Goal: Communication & Community: Answer question/provide support

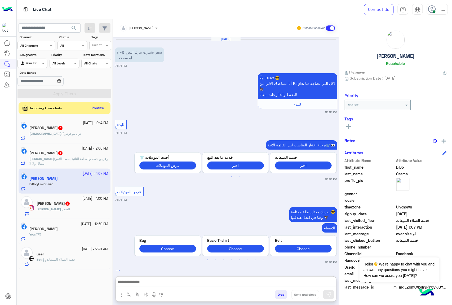
scroll to position [403, 0]
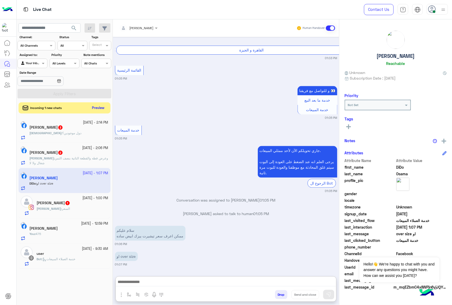
click at [99, 108] on button "Preview" at bounding box center [98, 107] width 16 height 7
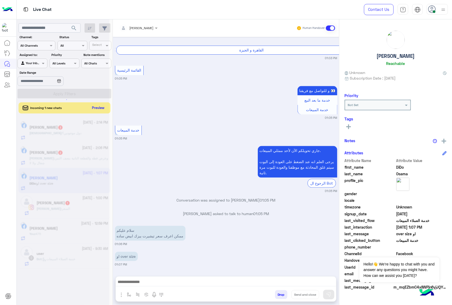
scroll to position [379, 0]
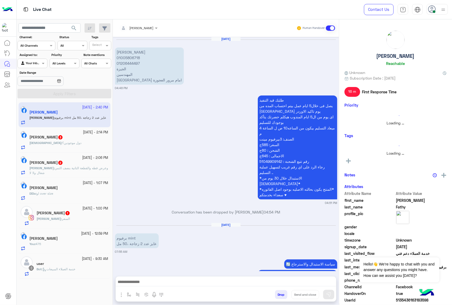
scroll to position [1106, 0]
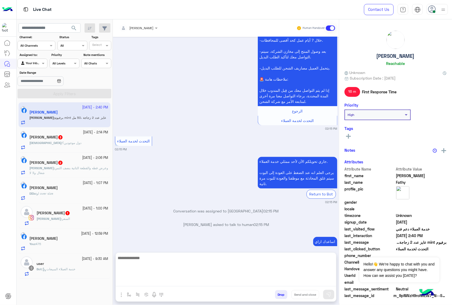
click at [145, 284] on textarea at bounding box center [226, 270] width 220 height 32
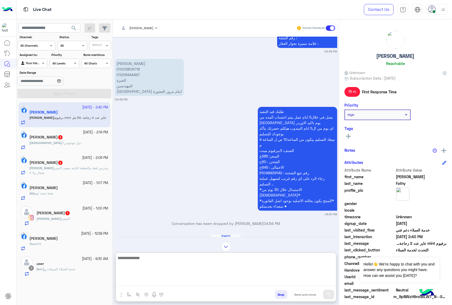
scroll to position [779, 0]
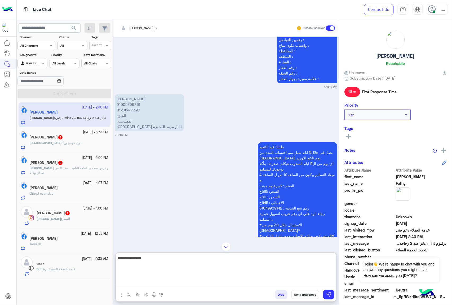
type textarea "**********"
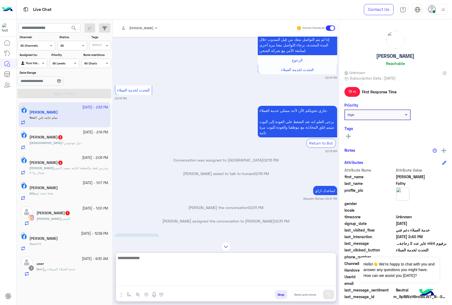
scroll to position [1990, 0]
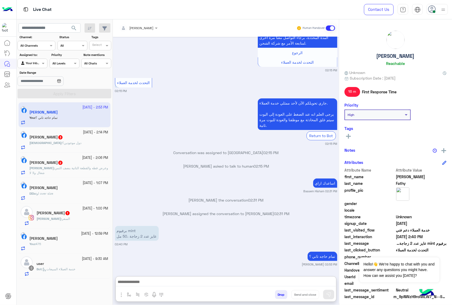
click at [72, 143] on div "[DEMOGRAPHIC_DATA] : دول موجودين؟" at bounding box center [68, 144] width 79 height 9
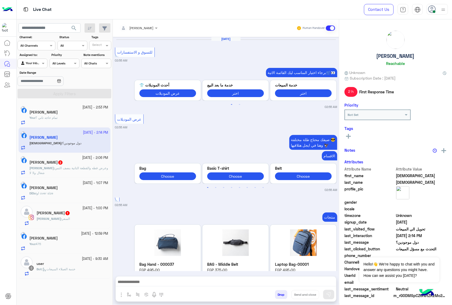
scroll to position [796, 0]
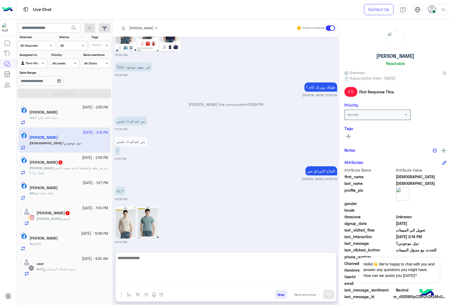
click at [139, 283] on textarea at bounding box center [226, 270] width 220 height 32
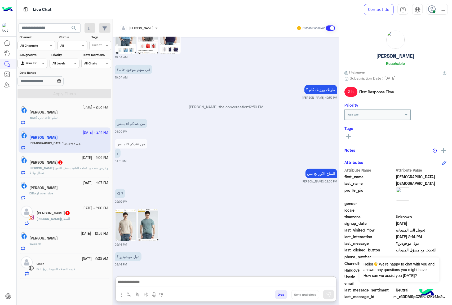
click at [147, 209] on img at bounding box center [147, 225] width 21 height 32
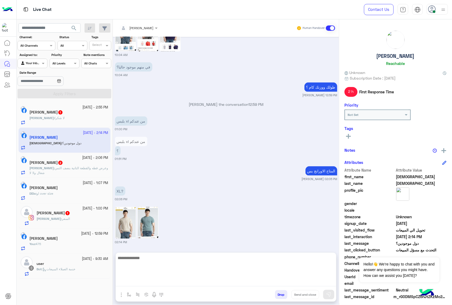
click at [143, 279] on textarea at bounding box center [226, 270] width 220 height 32
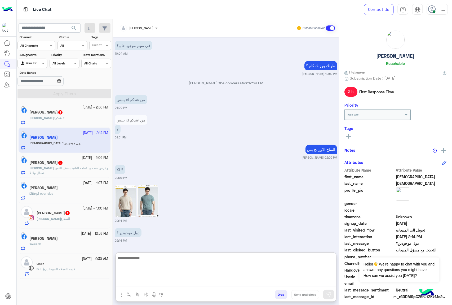
scroll to position [820, 0]
type textarea "********"
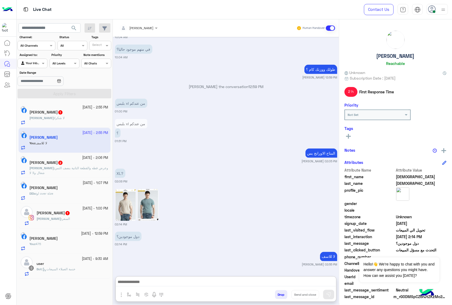
click at [73, 123] on div "[PERSON_NAME] : لا شكرا" at bounding box center [68, 119] width 79 height 9
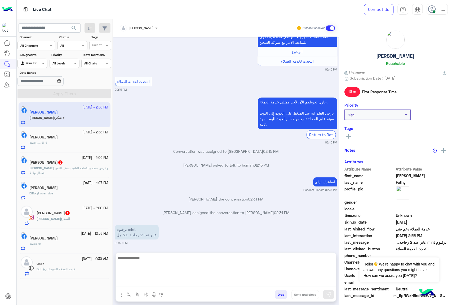
click at [159, 279] on textarea at bounding box center [226, 270] width 220 height 32
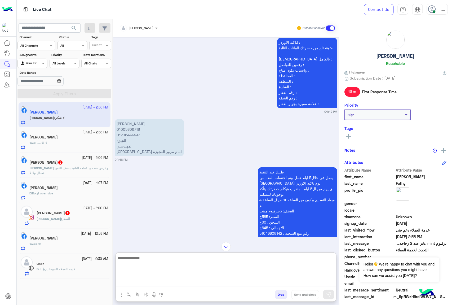
scroll to position [667, 0]
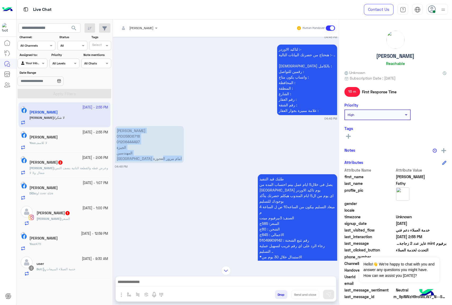
drag, startPoint x: 116, startPoint y: 132, endPoint x: 181, endPoint y: 163, distance: 72.2
click at [181, 163] on div "[PERSON_NAME] 01005806718 01206444497 [GEOGRAPHIC_DATA] امام مرور العجوزة 04:48…" at bounding box center [226, 147] width 222 height 44
copy p "[PERSON_NAME] 01005806718 01206444497 [GEOGRAPHIC_DATA] امام مرور [GEOGRAPHIC_D…"
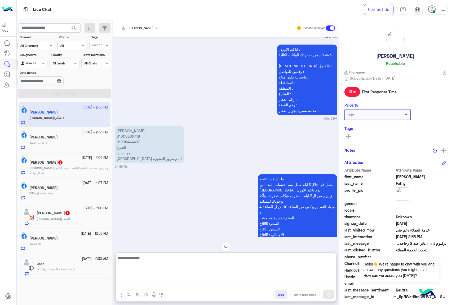
click at [149, 283] on textarea at bounding box center [226, 270] width 220 height 32
paste textarea "**********"
type textarea "**********"
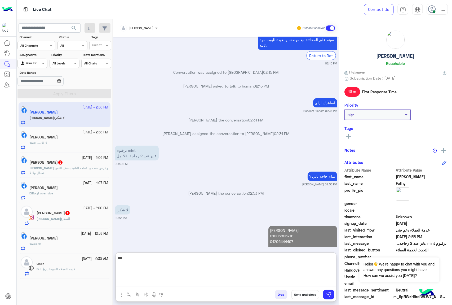
scroll to position [1978, 0]
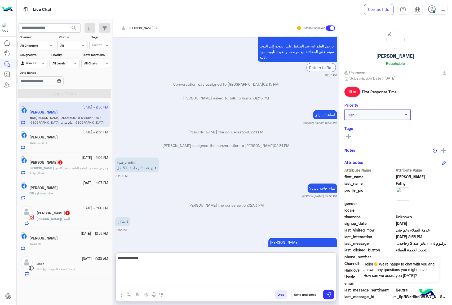
type textarea "**********"
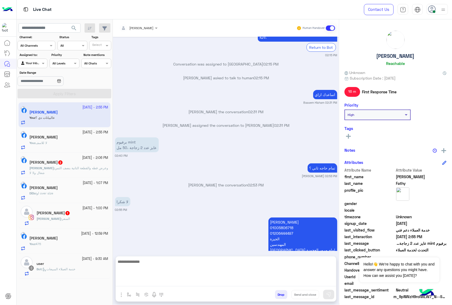
click at [57, 170] on span "وعرض قطه والقطعة التانية بنصف الثمن شغال ولا لا" at bounding box center [68, 170] width 79 height 9
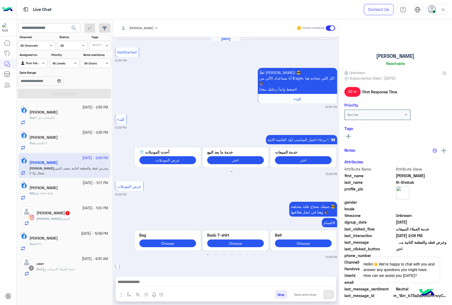
scroll to position [493, 0]
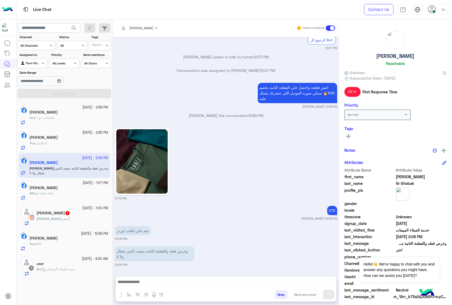
click at [156, 286] on div at bounding box center [226, 282] width 220 height 13
click at [159, 282] on textarea at bounding box center [226, 282] width 220 height 8
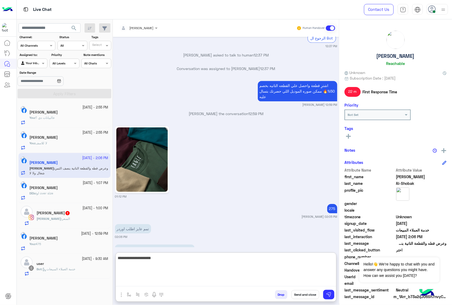
type textarea "**********"
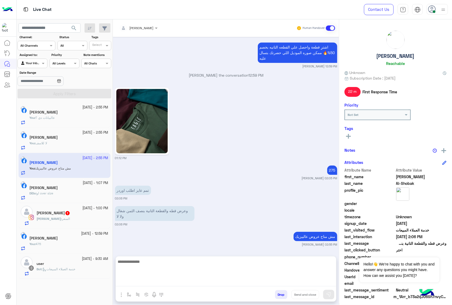
click at [55, 221] on div "[PERSON_NAME] : السعر" at bounding box center [73, 220] width 72 height 9
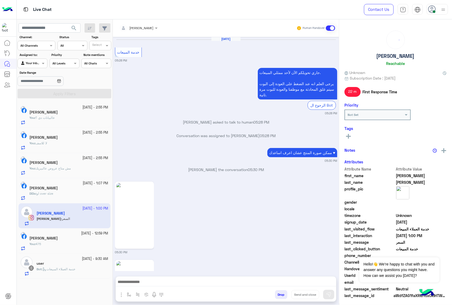
scroll to position [907, 0]
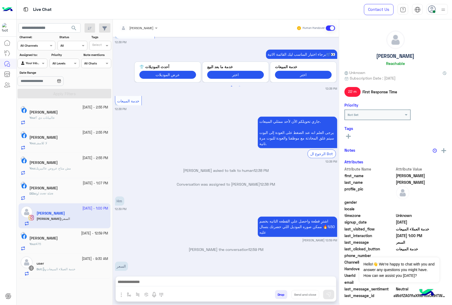
click at [140, 279] on textarea at bounding box center [226, 282] width 220 height 8
click at [149, 283] on textarea at bounding box center [226, 282] width 220 height 8
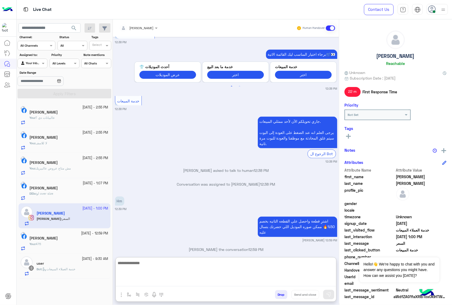
paste textarea "**********"
type textarea "**********"
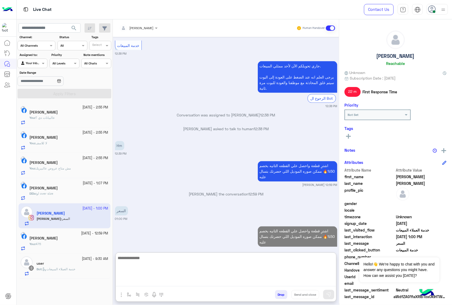
click at [53, 193] on span "او over size" at bounding box center [45, 193] width 17 height 4
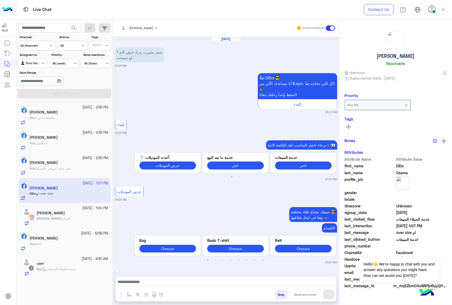
scroll to position [379, 0]
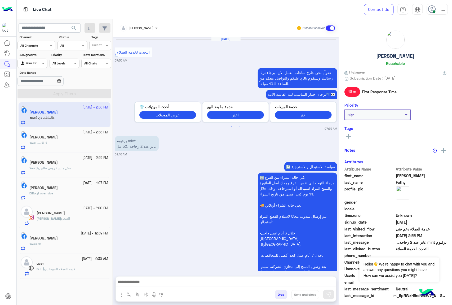
scroll to position [844, 0]
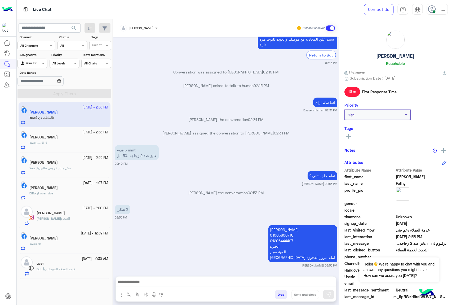
click at [298, 225] on p "[PERSON_NAME] 01005806718 01206444497 [GEOGRAPHIC_DATA] امام مرور [GEOGRAPHIC_D…" at bounding box center [302, 243] width 69 height 37
copy p "[PERSON_NAME]"
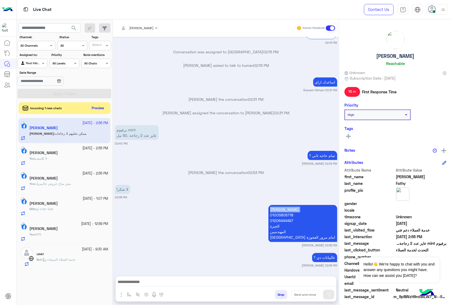
scroll to position [885, 0]
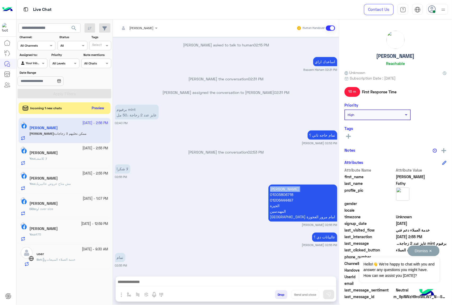
click at [432, 251] on button "Dismiss ✕" at bounding box center [424, 250] width 32 height 11
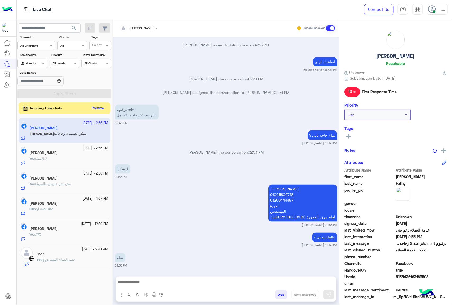
click at [413, 275] on span "5135436163183598" at bounding box center [421, 277] width 51 height 6
copy span "5135436163183598"
click at [164, 280] on textarea at bounding box center [226, 282] width 220 height 8
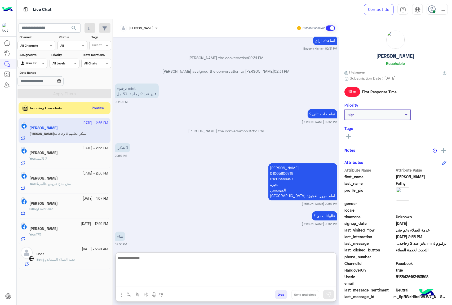
scroll to position [909, 0]
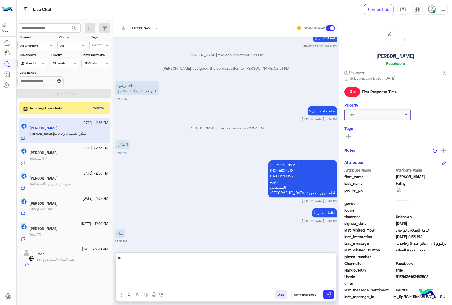
type textarea "*"
type textarea "**********"
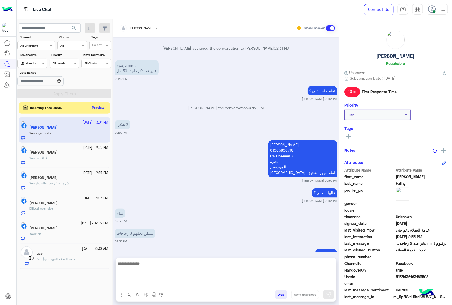
click at [95, 108] on button "Preview" at bounding box center [98, 107] width 16 height 7
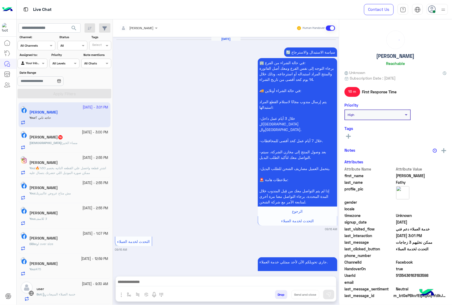
scroll to position [790, 0]
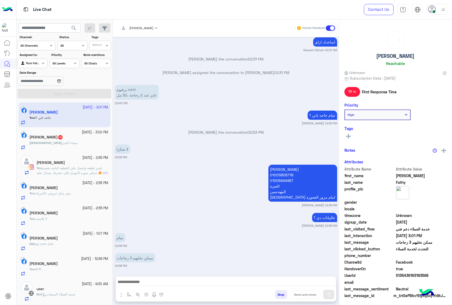
click at [59, 132] on div "[DATE] - 3:00 PM" at bounding box center [68, 132] width 79 height 5
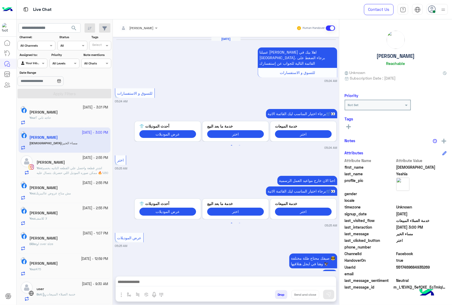
scroll to position [866, 0]
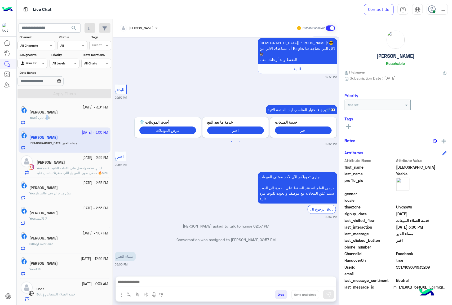
click at [51, 120] on p "You : حاجه تاني ؟" at bounding box center [39, 117] width 21 height 5
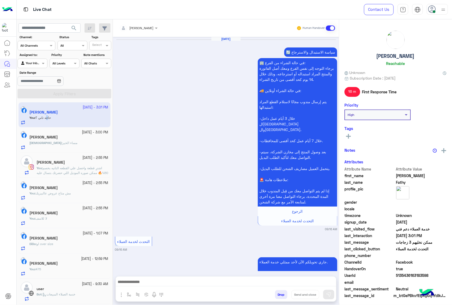
scroll to position [790, 0]
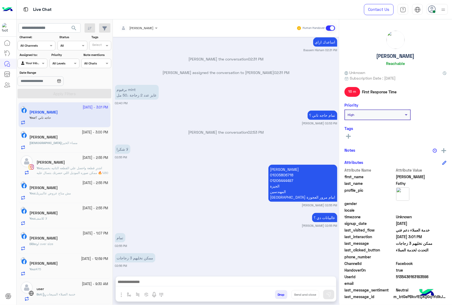
click at [229, 252] on div "ممكن نخليهم 3 زجاجات 02:56 PM" at bounding box center [226, 260] width 222 height 16
click at [155, 283] on textarea at bounding box center [226, 280] width 220 height 12
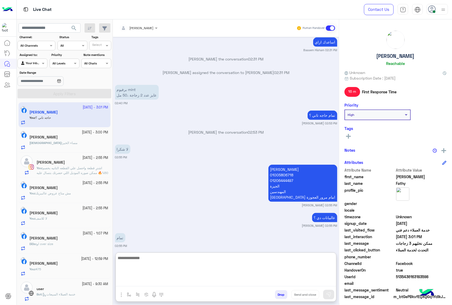
type textarea "*"
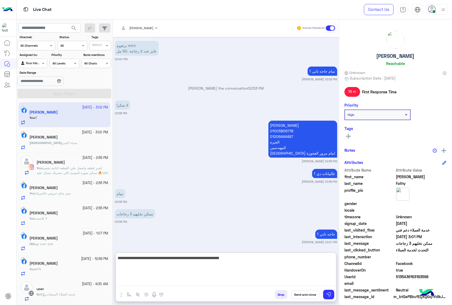
type textarea "**********"
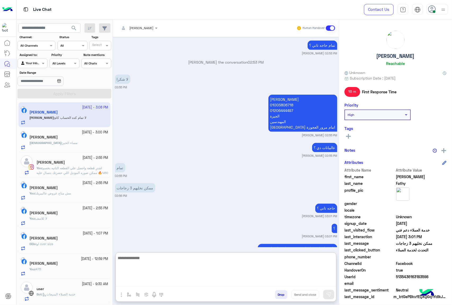
scroll to position [886, 0]
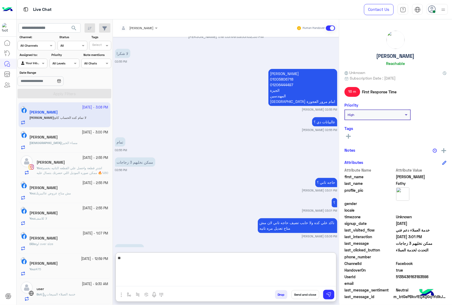
type textarea "***"
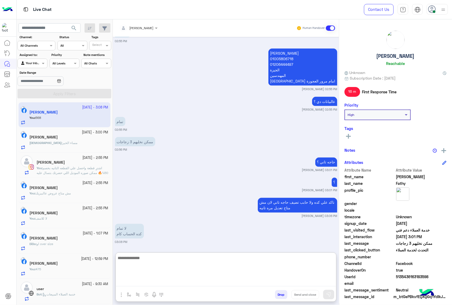
scroll to position [985, 0]
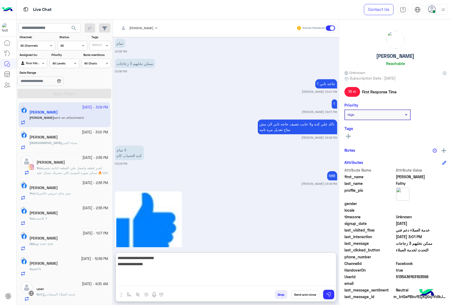
paste textarea "**********"
type textarea "**********"
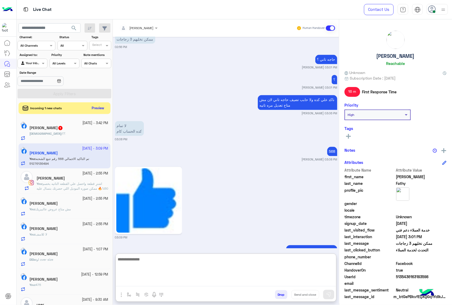
scroll to position [1010, 0]
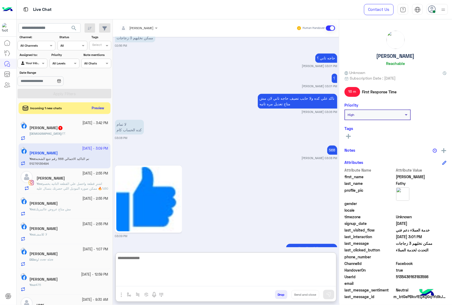
click at [67, 132] on div "[DEMOGRAPHIC_DATA] : ؟؟" at bounding box center [68, 135] width 79 height 9
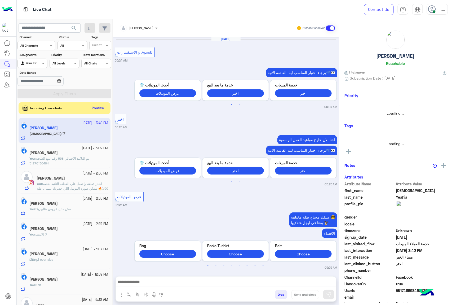
scroll to position [845, 0]
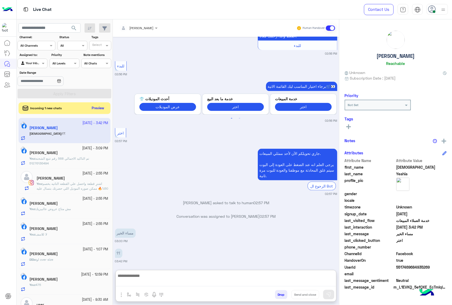
click at [159, 283] on textarea at bounding box center [226, 279] width 220 height 14
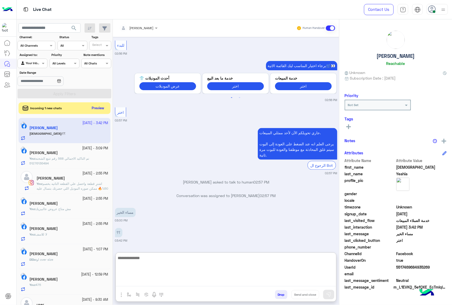
scroll to position [869, 0]
type textarea "**********"
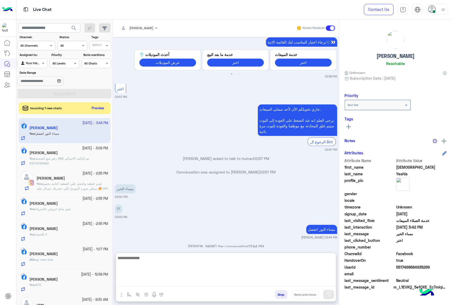
scroll to position [903, 0]
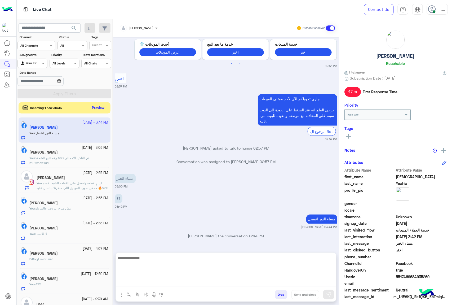
click at [94, 111] on button "Preview" at bounding box center [98, 107] width 16 height 7
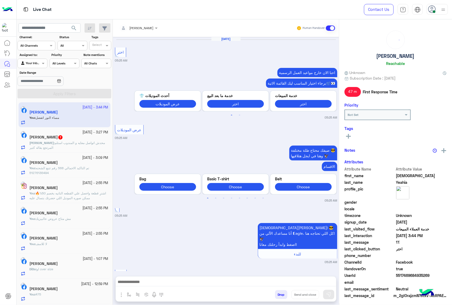
scroll to position [812, 0]
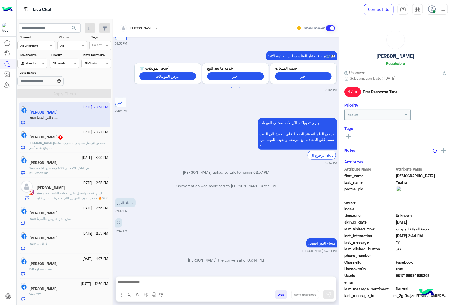
click at [80, 144] on span "محدش اتواصل معايه و المندوب استلم المرتجع بقاله كتير" at bounding box center [66, 145] width 75 height 9
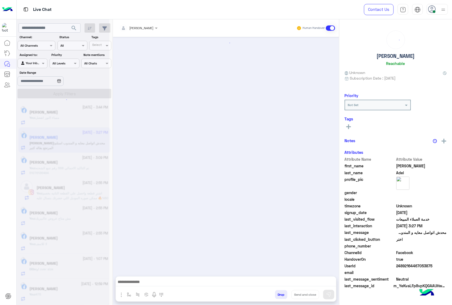
scroll to position [674, 0]
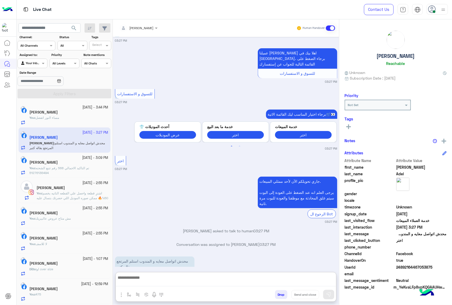
click at [142, 282] on textarea at bounding box center [226, 280] width 220 height 12
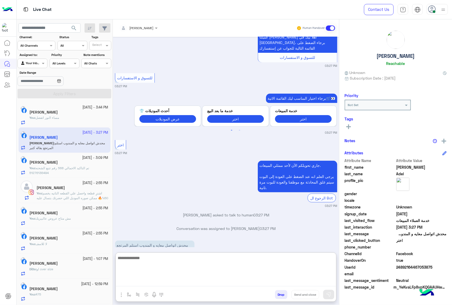
scroll to position [698, 0]
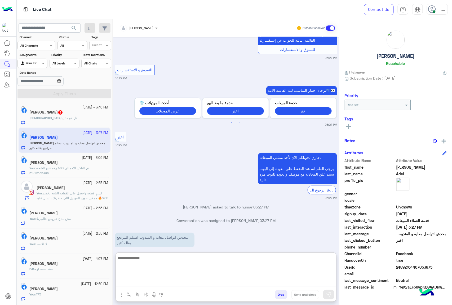
click at [63, 113] on span "3" at bounding box center [60, 112] width 4 height 4
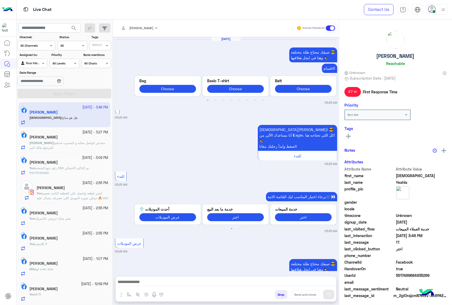
scroll to position [832, 0]
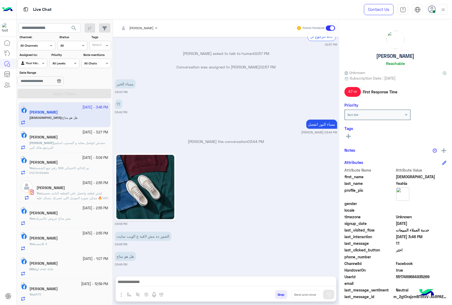
click at [63, 146] on p "[PERSON_NAME] : محدش اتواصل معايه و المندوب استلم المرتجع بقال[PERSON_NAME]" at bounding box center [68, 145] width 79 height 10
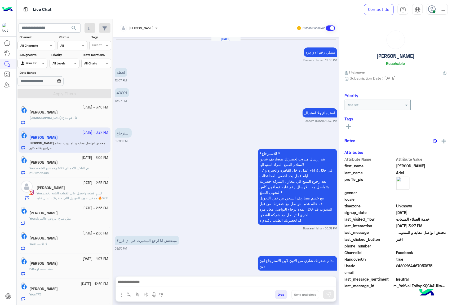
scroll to position [674, 0]
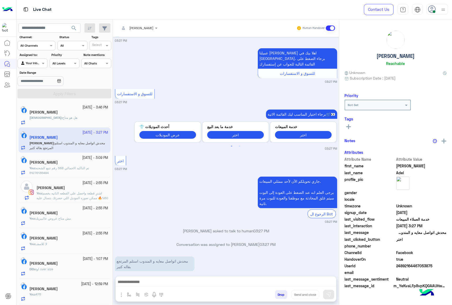
click at [152, 25] on div at bounding box center [138, 27] width 43 height 5
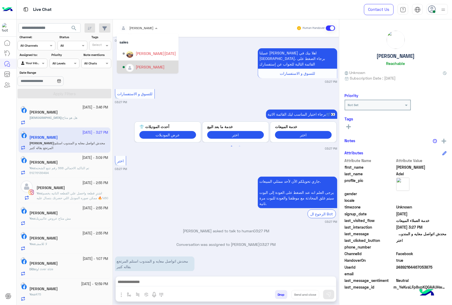
scroll to position [47, 0]
click at [142, 22] on div "[PERSON_NAME] Unassigned customer support [PERSON_NAME][DATE] Human Handover" at bounding box center [226, 27] width 226 height 17
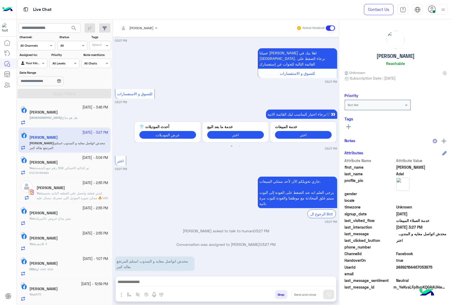
click at [144, 26] on input "text" at bounding box center [131, 27] width 25 height 5
click at [144, 61] on div "[PERSON_NAME]" at bounding box center [150, 64] width 29 height 6
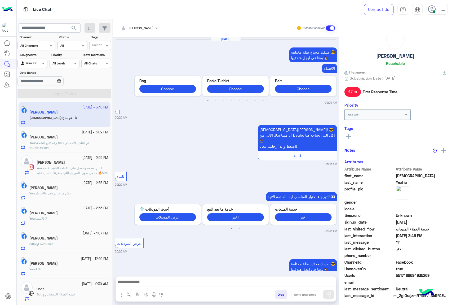
scroll to position [832, 0]
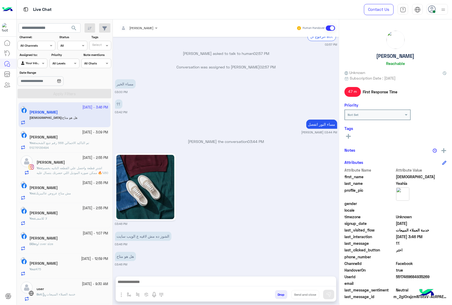
click at [174, 282] on textarea at bounding box center [226, 282] width 220 height 8
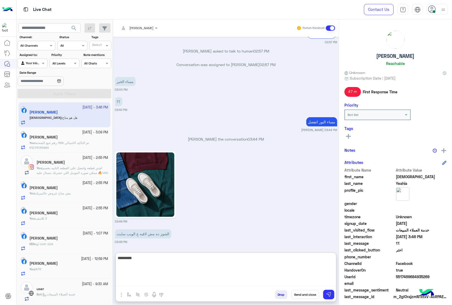
type textarea "*********"
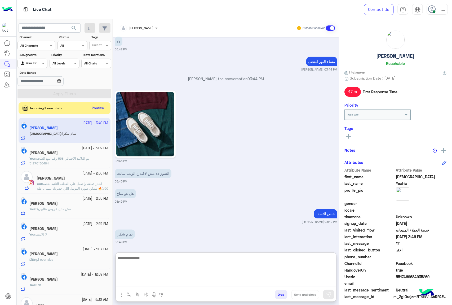
scroll to position [896, 0]
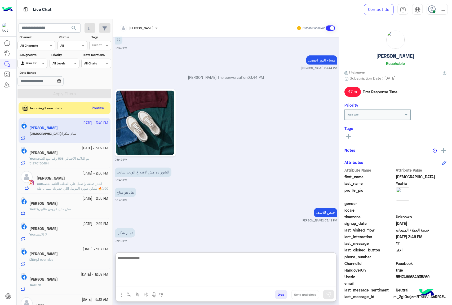
click at [142, 258] on textarea at bounding box center [226, 270] width 220 height 32
type textarea "*****"
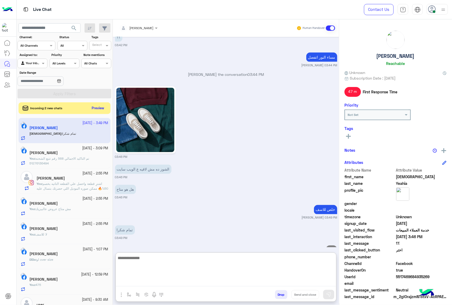
scroll to position [917, 0]
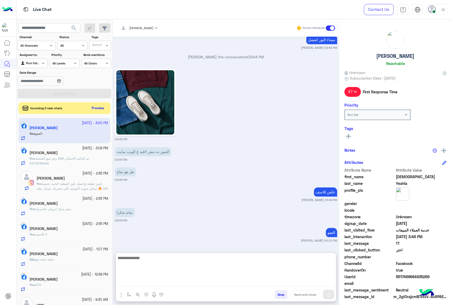
click at [280, 293] on button "Drop" at bounding box center [281, 294] width 12 height 9
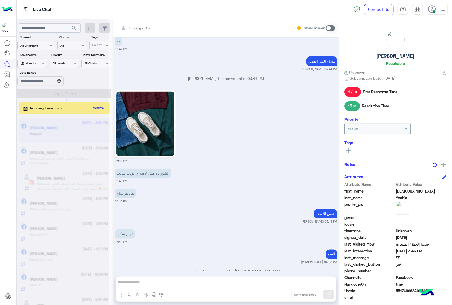
scroll to position [906, 0]
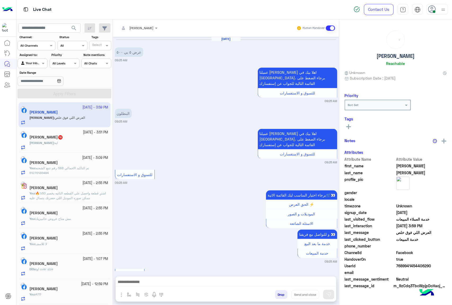
scroll to position [317, 0]
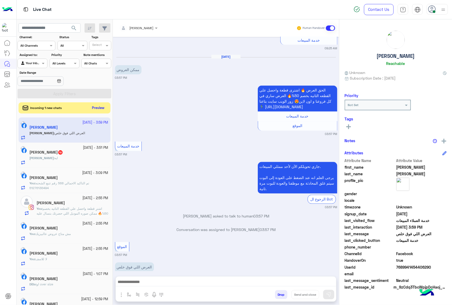
click at [95, 108] on button "Preview" at bounding box center [98, 107] width 16 height 7
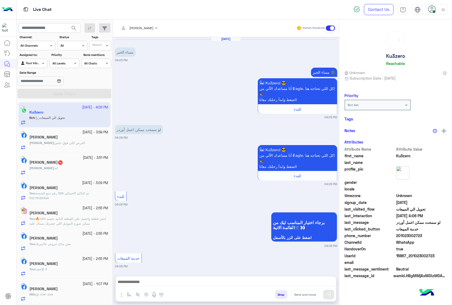
scroll to position [82, 0]
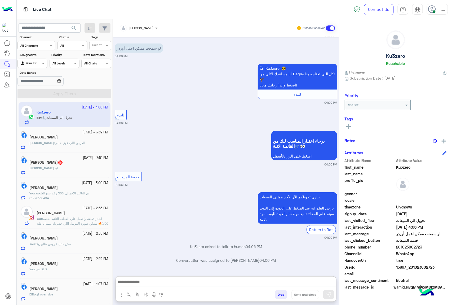
click at [237, 286] on textarea at bounding box center [226, 282] width 220 height 8
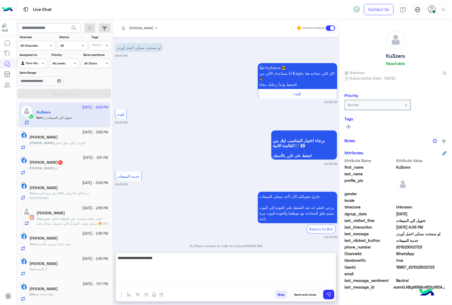
type textarea "**********"
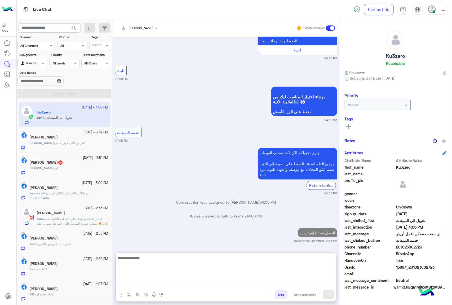
click at [73, 166] on div "[DEMOGRAPHIC_DATA] : ايه" at bounding box center [68, 170] width 79 height 9
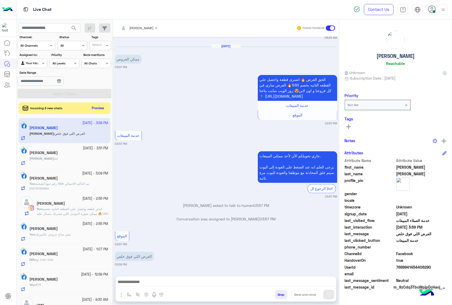
scroll to position [317, 0]
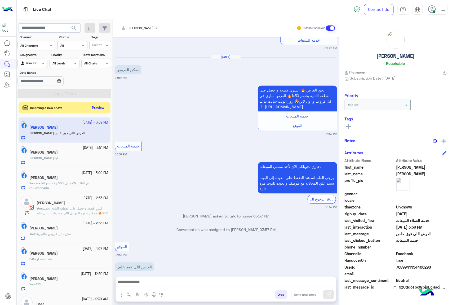
click at [95, 108] on button "Preview" at bounding box center [98, 107] width 16 height 7
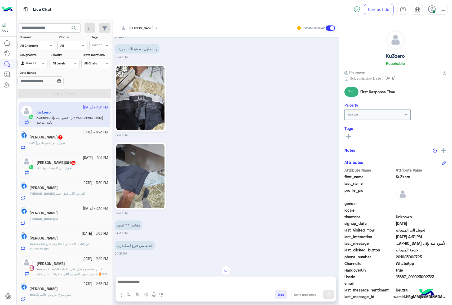
scroll to position [393, 0]
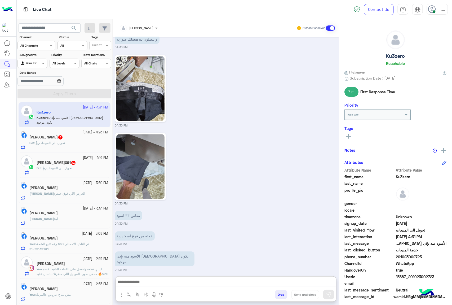
click at [156, 282] on textarea at bounding box center [226, 282] width 220 height 8
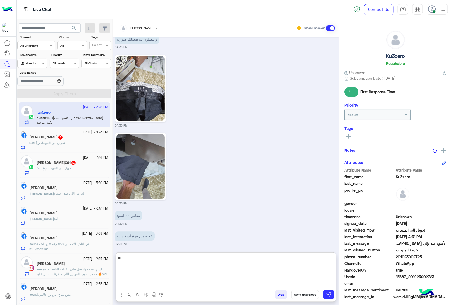
type textarea "*"
type textarea "**********"
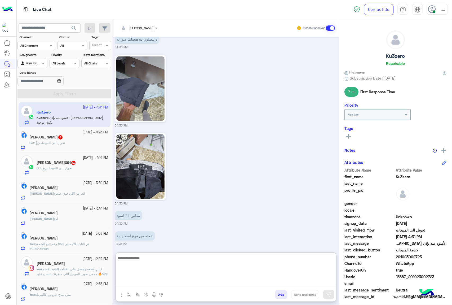
scroll to position [437, 0]
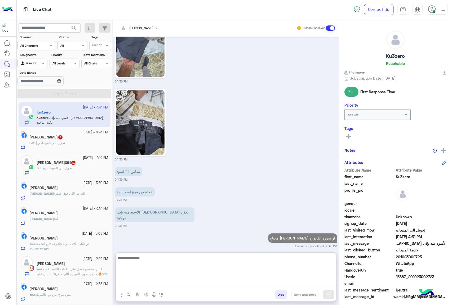
click at [58, 147] on div "Bot : تحويل الي المبيعات" at bounding box center [68, 144] width 79 height 9
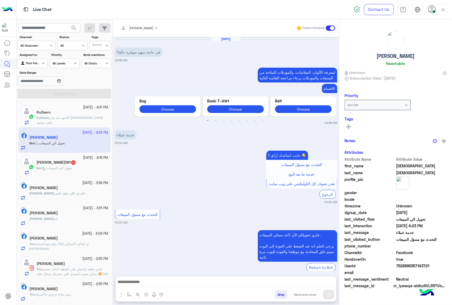
scroll to position [787, 0]
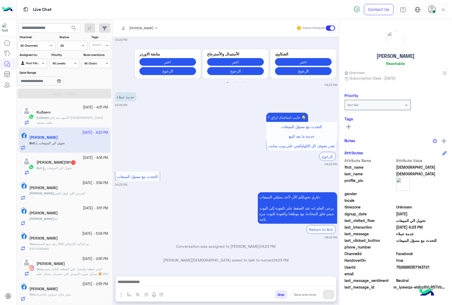
drag, startPoint x: 134, startPoint y: 281, endPoint x: 135, endPoint y: 274, distance: 6.9
click at [134, 281] on textarea at bounding box center [226, 282] width 220 height 8
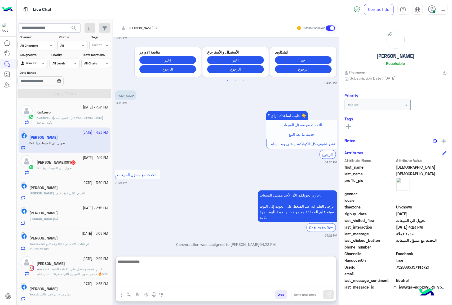
paste textarea "**********"
type textarea "**********"
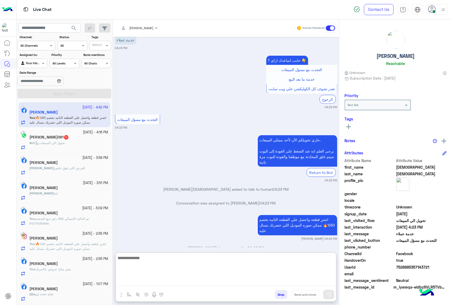
scroll to position [856, 0]
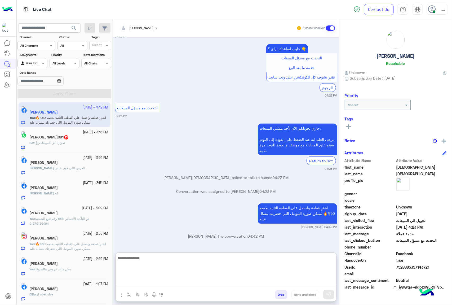
click at [54, 169] on span "[PERSON_NAME]" at bounding box center [41, 168] width 24 height 4
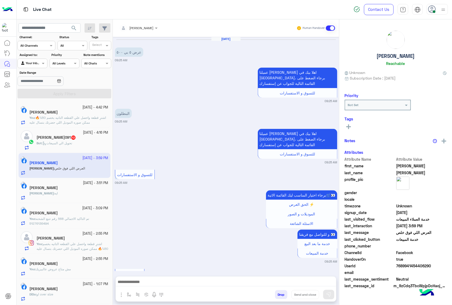
scroll to position [317, 0]
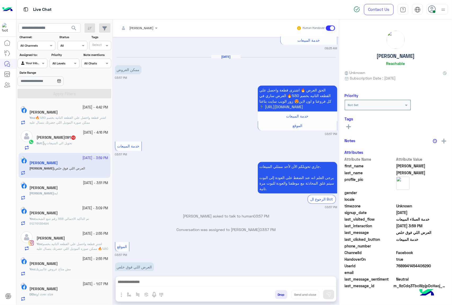
click at [166, 283] on textarea at bounding box center [226, 282] width 220 height 8
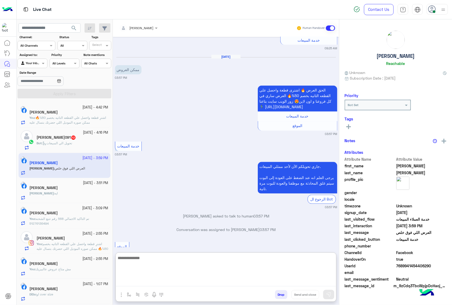
paste textarea "**********"
type textarea "**********"
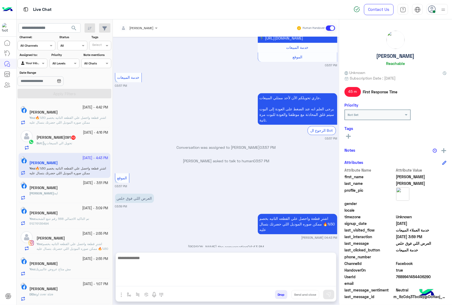
scroll to position [380, 0]
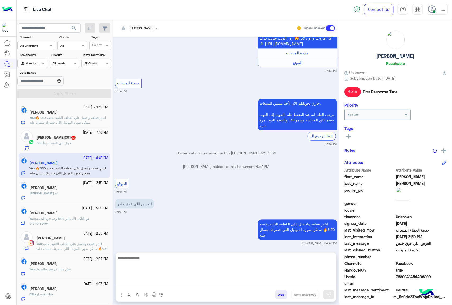
click at [67, 146] on div "Bot : تحويل الي المبيعات" at bounding box center [73, 145] width 72 height 9
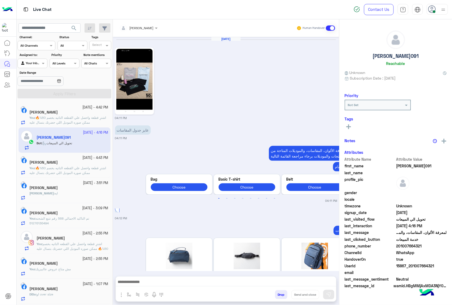
scroll to position [861, 0]
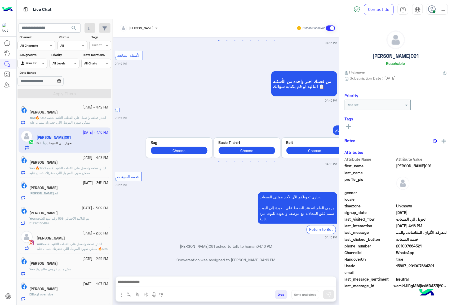
click at [160, 279] on textarea at bounding box center [226, 282] width 220 height 8
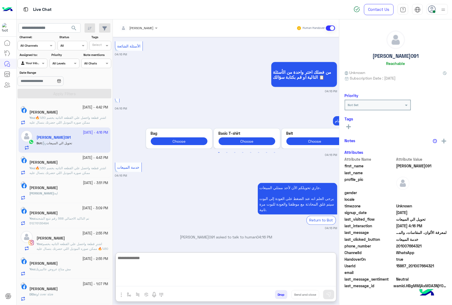
paste textarea "**********"
type textarea "**********"
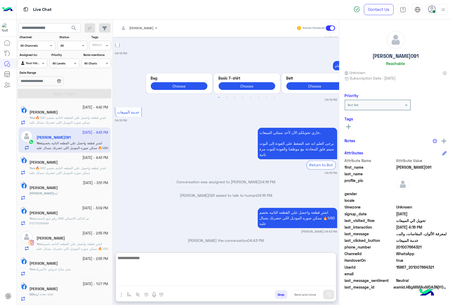
scroll to position [930, 0]
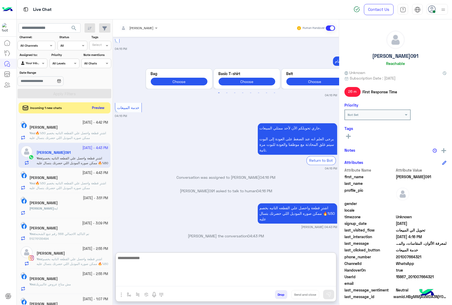
click at [95, 110] on button "Preview" at bounding box center [98, 107] width 16 height 7
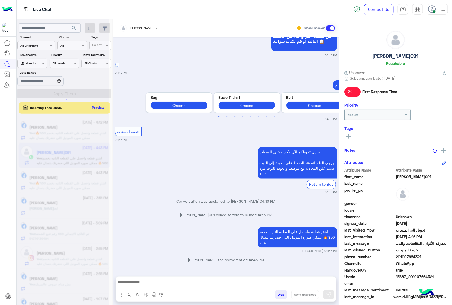
scroll to position [905, 0]
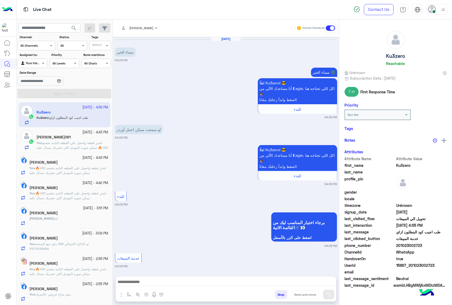
scroll to position [434, 0]
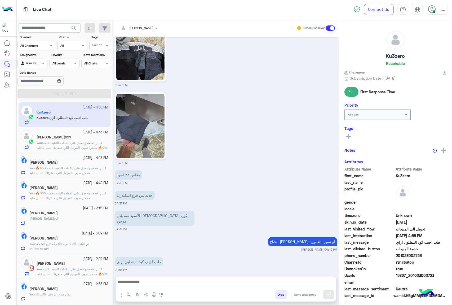
click at [160, 279] on textarea at bounding box center [226, 282] width 220 height 8
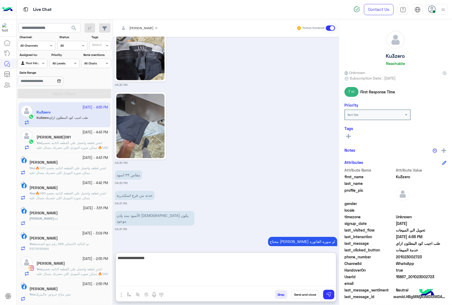
type textarea "**********"
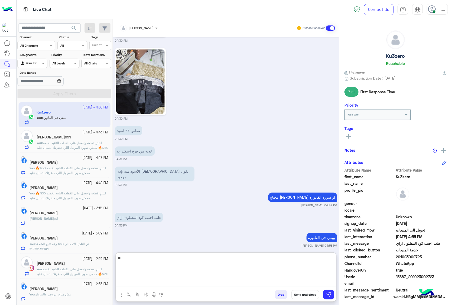
type textarea "*"
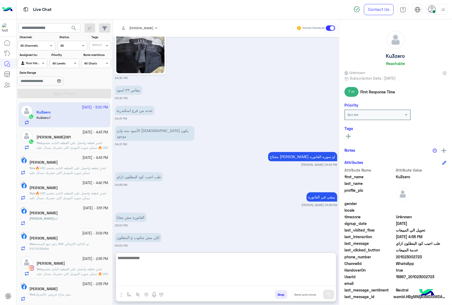
scroll to position [539, 0]
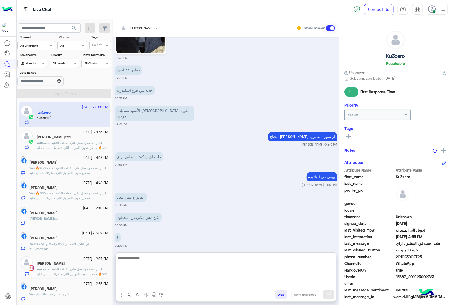
click at [181, 257] on textarea at bounding box center [226, 270] width 220 height 32
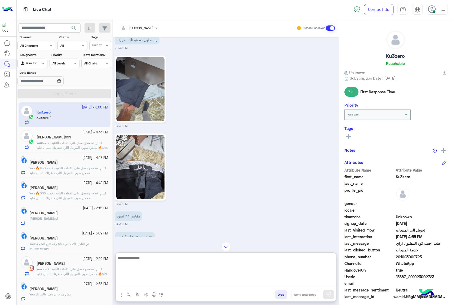
scroll to position [433, 0]
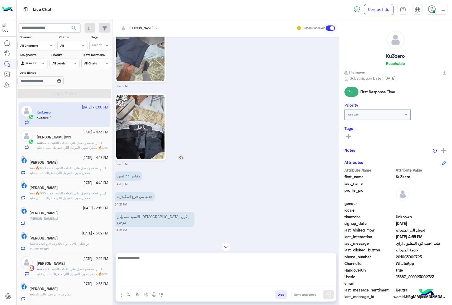
click at [144, 140] on img at bounding box center [140, 127] width 48 height 64
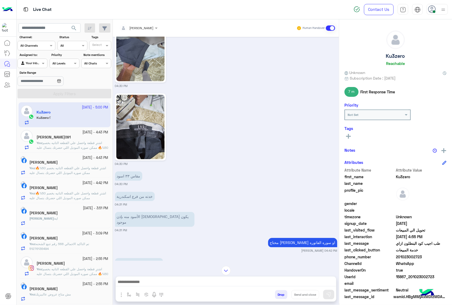
click at [131, 282] on textarea at bounding box center [226, 282] width 220 height 8
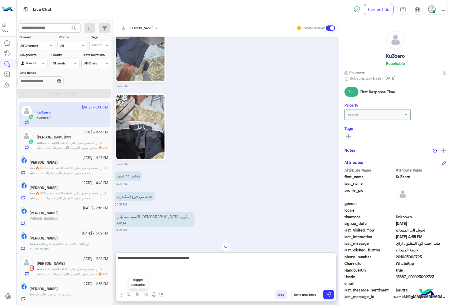
type textarea "**********"
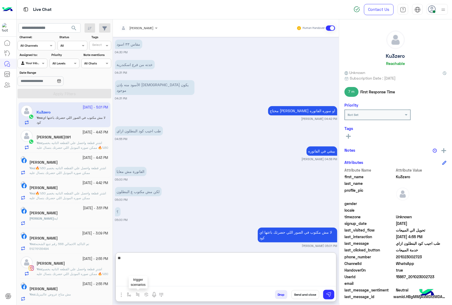
type textarea "*"
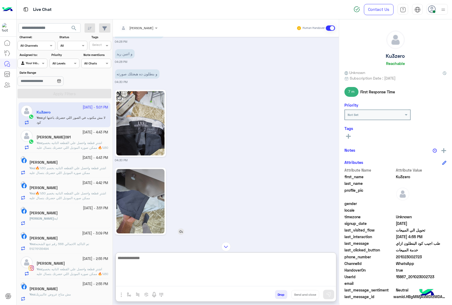
scroll to position [423, 0]
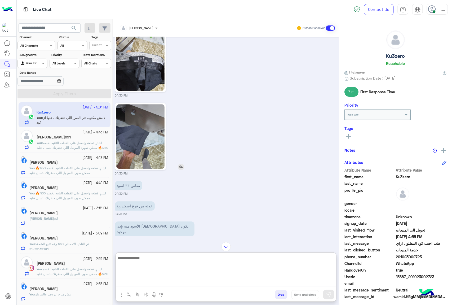
click at [126, 133] on img at bounding box center [140, 136] width 48 height 64
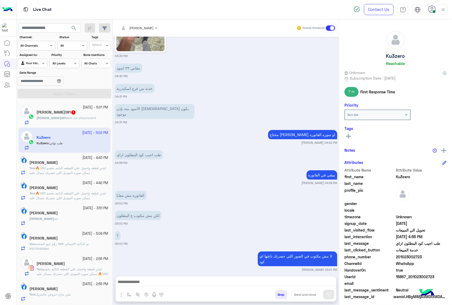
scroll to position [561, 0]
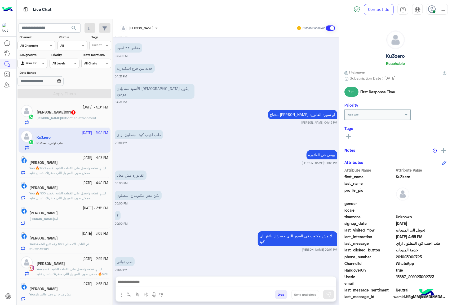
click at [147, 279] on textarea at bounding box center [226, 282] width 220 height 8
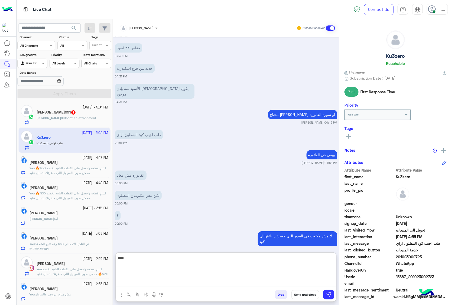
type textarea "****"
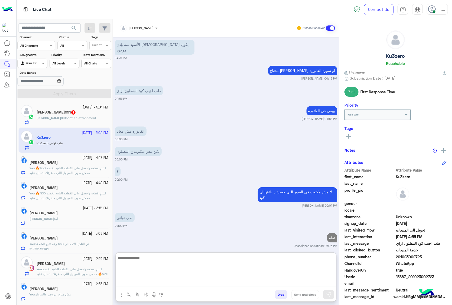
click at [64, 106] on div "[DATE] - 5:01 PM" at bounding box center [73, 107] width 72 height 5
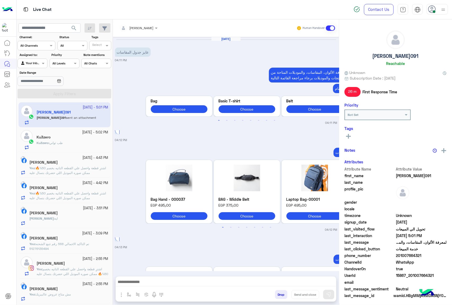
scroll to position [905, 0]
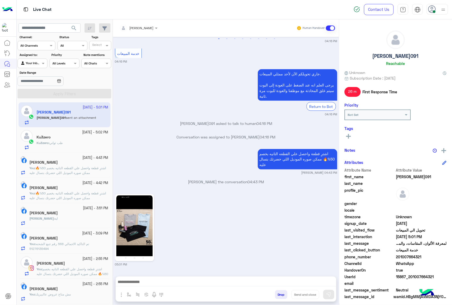
click at [147, 281] on textarea at bounding box center [226, 282] width 220 height 8
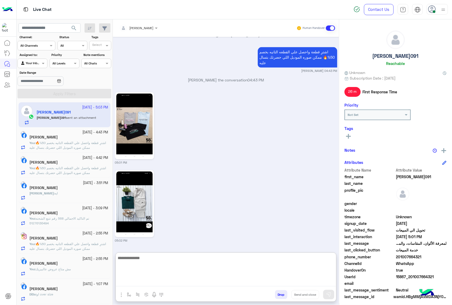
scroll to position [1086, 0]
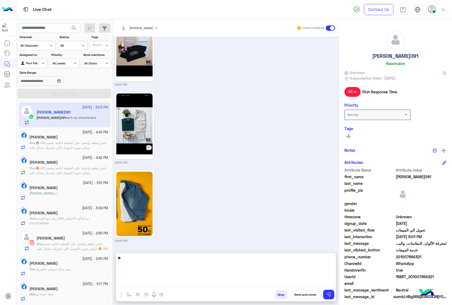
type textarea "*"
type textarea "*********"
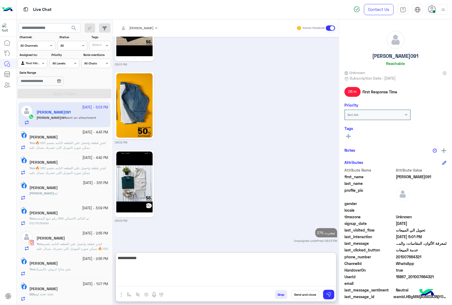
type textarea "**********"
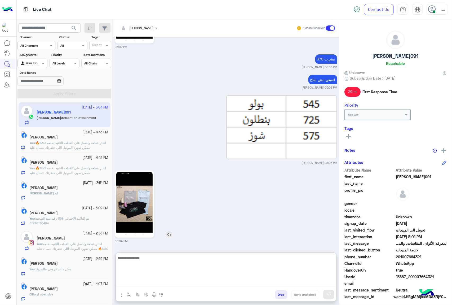
scroll to position [1377, 0]
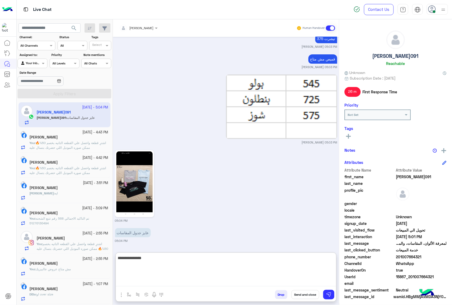
type textarea "**********"
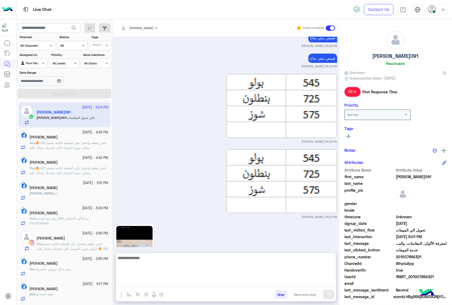
scroll to position [1513, 0]
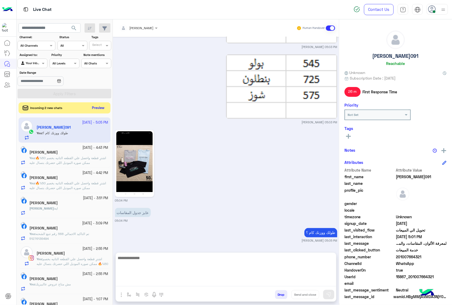
click at [96, 108] on button "Preview" at bounding box center [98, 107] width 16 height 7
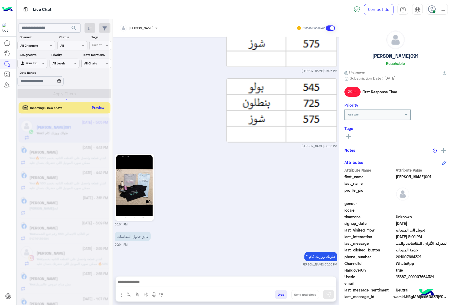
scroll to position [1489, 0]
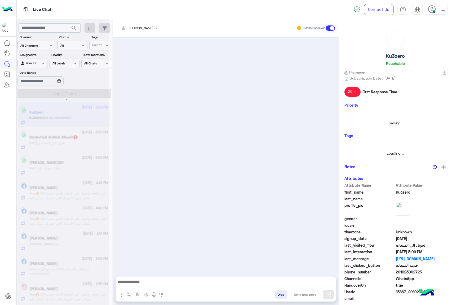
scroll to position [622, 0]
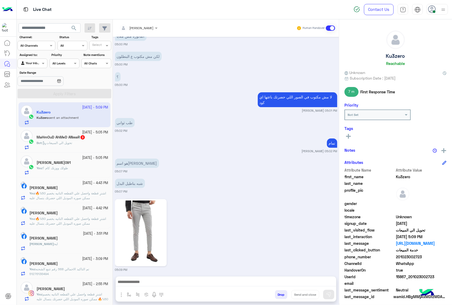
click at [134, 280] on textarea at bounding box center [226, 282] width 220 height 8
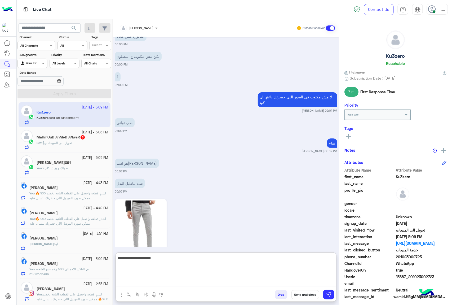
type textarea "**********"
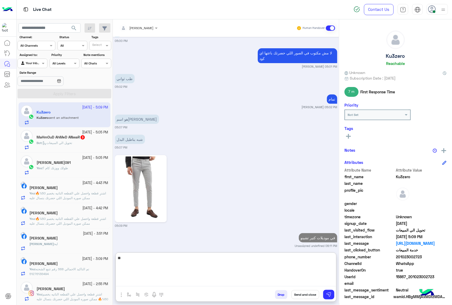
type textarea "*"
paste textarea "**********"
type textarea "**********"
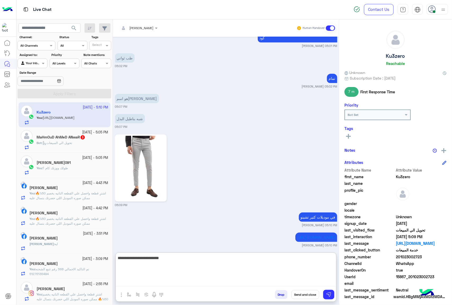
type textarea "**********"
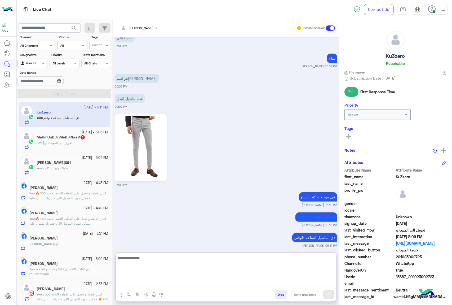
click at [63, 137] on h5 "MaHmOuD AhMeD ANwaR 3" at bounding box center [61, 137] width 49 height 5
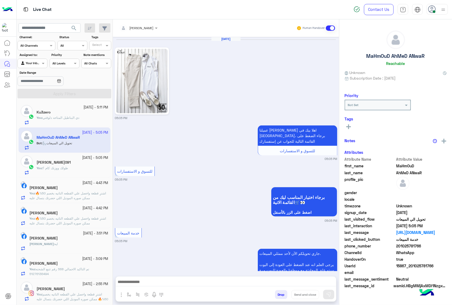
scroll to position [51, 0]
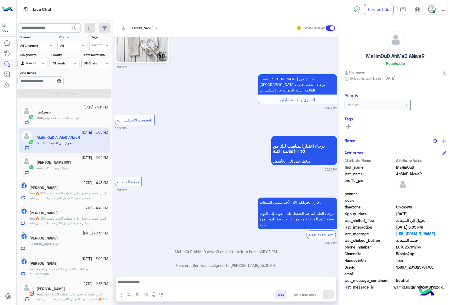
click at [161, 278] on div at bounding box center [226, 282] width 220 height 13
click at [140, 278] on textarea at bounding box center [226, 282] width 220 height 8
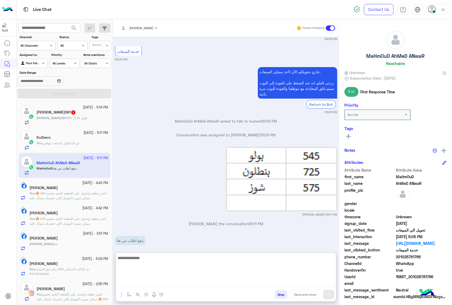
scroll to position [184, 0]
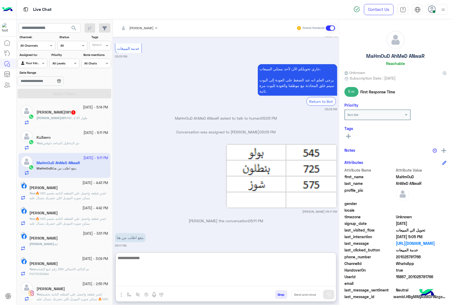
click at [135, 257] on textarea at bounding box center [226, 270] width 220 height 32
type textarea "**********"
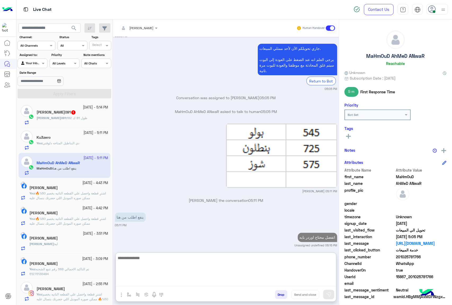
click at [84, 120] on div "amrabdallah091 : 182 طول 81 ك" at bounding box center [73, 119] width 72 height 9
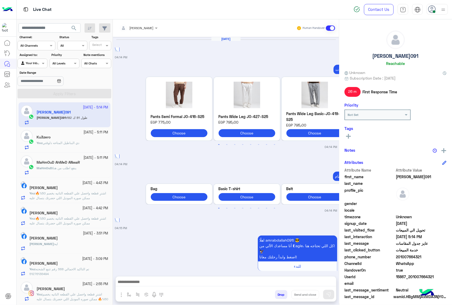
scroll to position [912, 0]
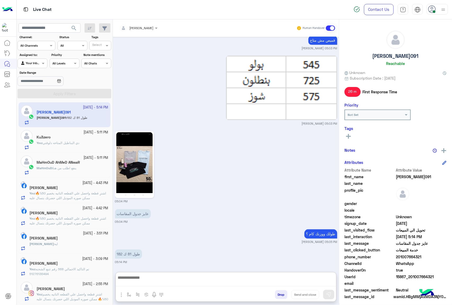
click at [180, 285] on textarea at bounding box center [226, 280] width 220 height 12
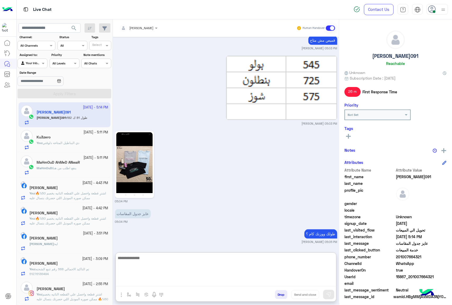
scroll to position [935, 0]
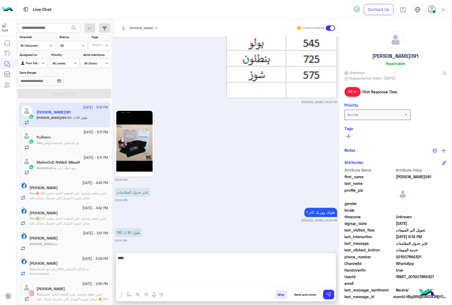
type textarea "****"
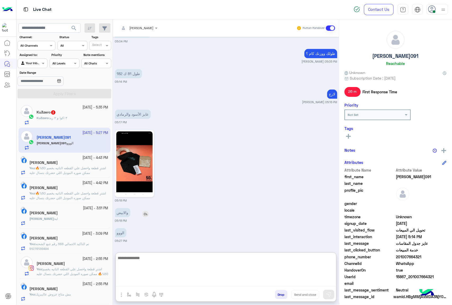
scroll to position [1094, 0]
click at [149, 261] on textarea at bounding box center [226, 270] width 220 height 32
type textarea "*"
type textarea "**********"
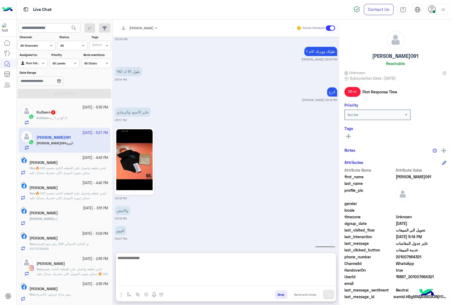
scroll to position [1115, 0]
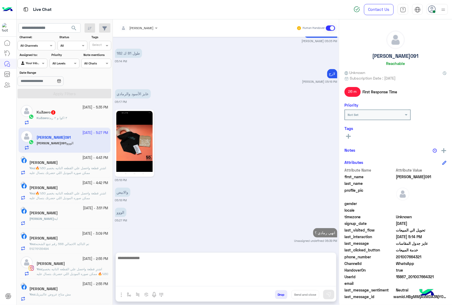
click at [53, 116] on span "٣ اكوا و ٢ ريد" at bounding box center [58, 118] width 18 height 4
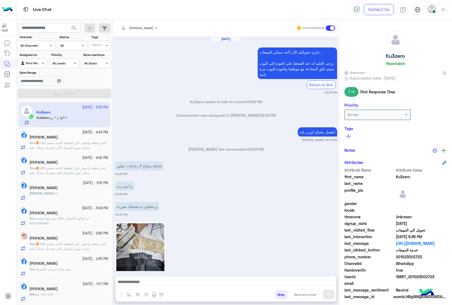
scroll to position [574, 0]
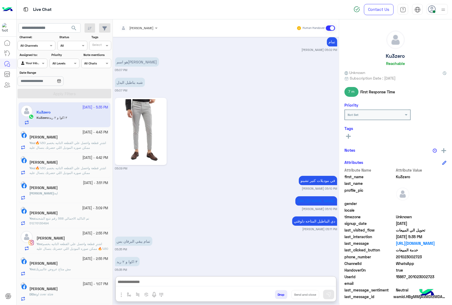
click at [140, 282] on textarea at bounding box center [226, 282] width 220 height 8
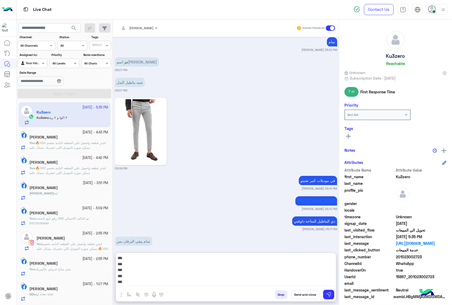
type textarea "*** *** *** *** ***"
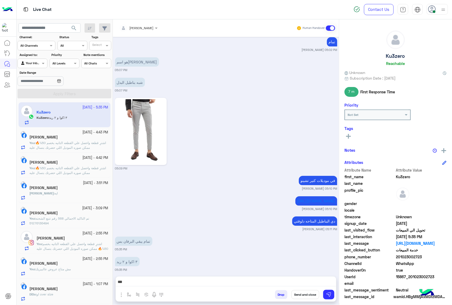
click at [120, 285] on textarea "*** *** *** *** ***" at bounding box center [226, 282] width 220 height 8
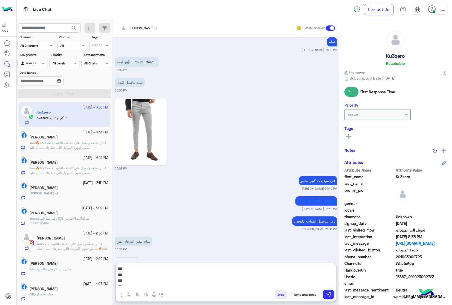
click at [120, 285] on textarea "*** *** *** *** ***" at bounding box center [226, 275] width 220 height 21
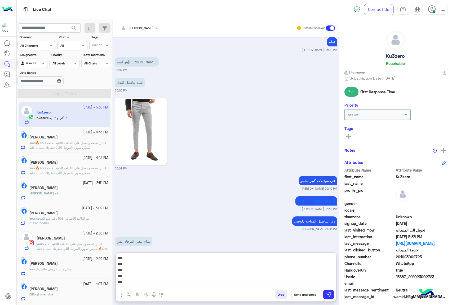
drag, startPoint x: 118, startPoint y: 256, endPoint x: 137, endPoint y: 281, distance: 31.6
click at [137, 281] on textarea "*** *** *** *** ***" at bounding box center [226, 270] width 220 height 32
type textarea "*********"
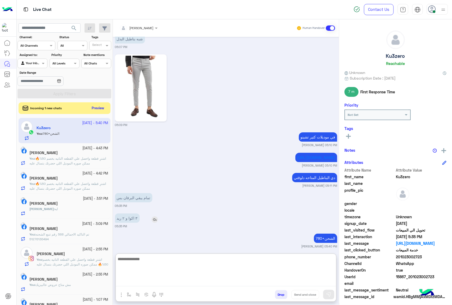
scroll to position [618, 0]
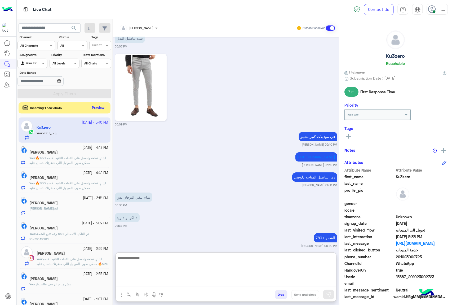
click at [96, 106] on button "Preview" at bounding box center [98, 107] width 16 height 7
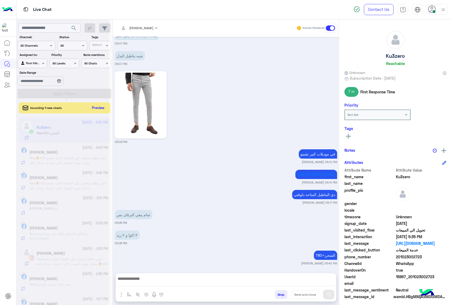
scroll to position [594, 0]
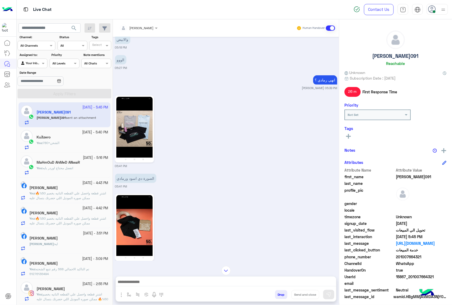
scroll to position [796, 0]
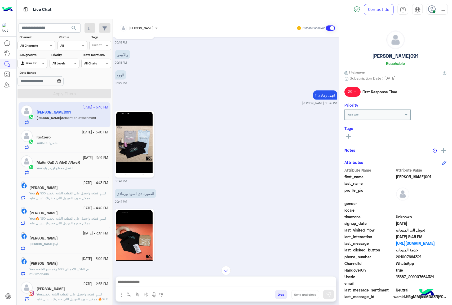
click at [142, 285] on textarea at bounding box center [226, 282] width 220 height 8
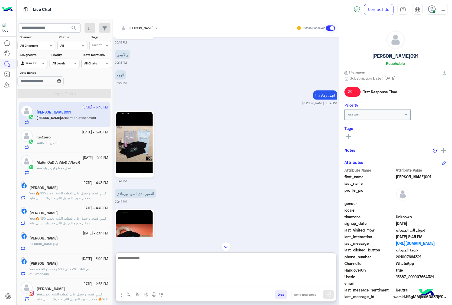
paste textarea "**********"
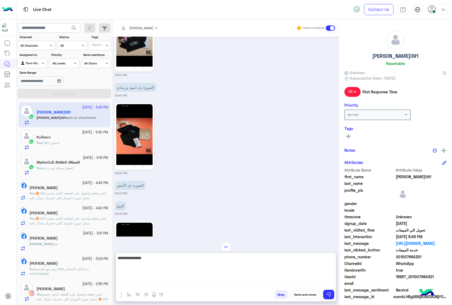
scroll to position [867, 0]
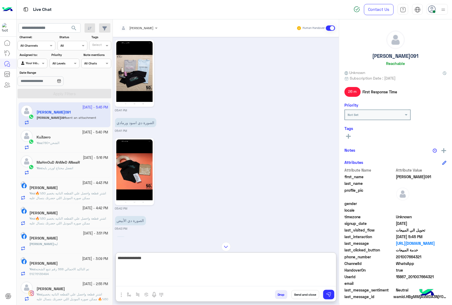
paste textarea "**********"
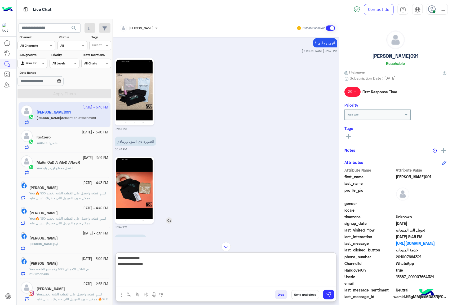
scroll to position [855, 0]
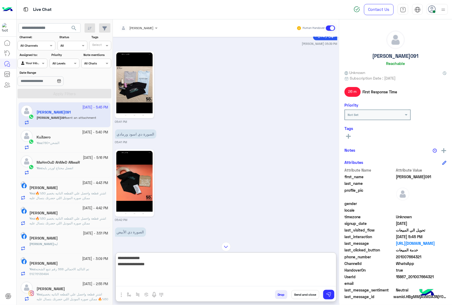
paste textarea "**********"
type textarea "**********"
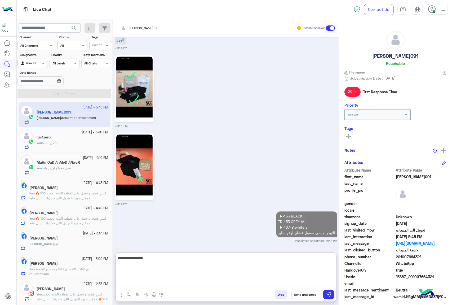
type textarea "**********"
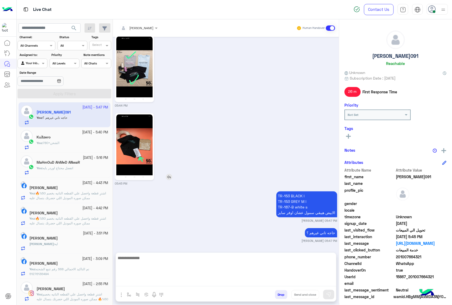
scroll to position [1065, 0]
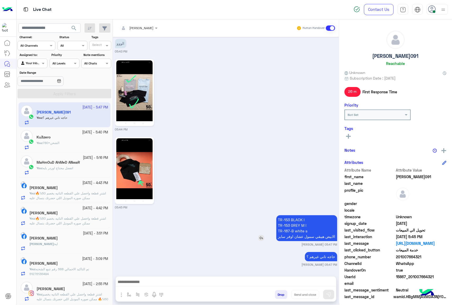
click at [284, 230] on p "TR-153 BLACK l TR-153 GREY M l TR-187-B white s الابيض هيبقي سمول عشان اوفر سايز" at bounding box center [306, 228] width 61 height 26
copy p "TR-187-B white s"
click at [172, 280] on textarea at bounding box center [226, 282] width 220 height 8
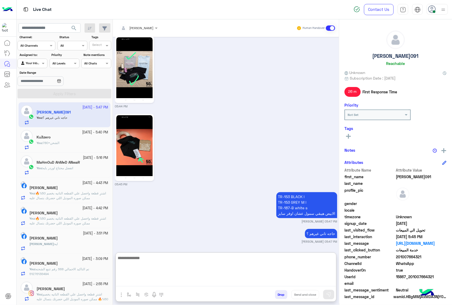
scroll to position [1089, 0]
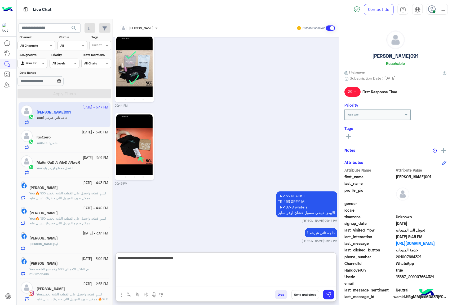
type textarea "**********"
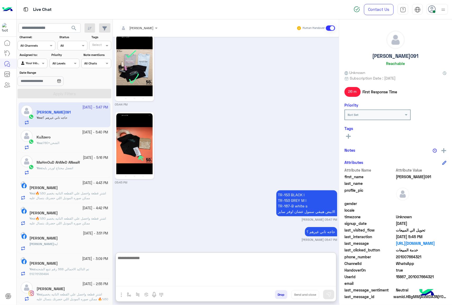
scroll to position [1109, 0]
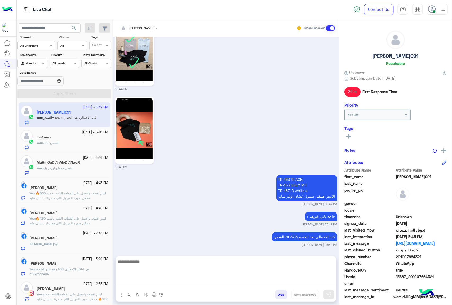
click at [283, 293] on button "Drop" at bounding box center [281, 294] width 12 height 9
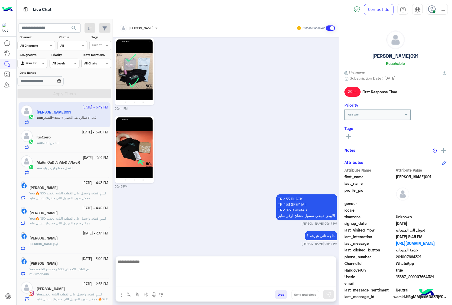
click at [283, 293] on button "Drop" at bounding box center [281, 294] width 12 height 9
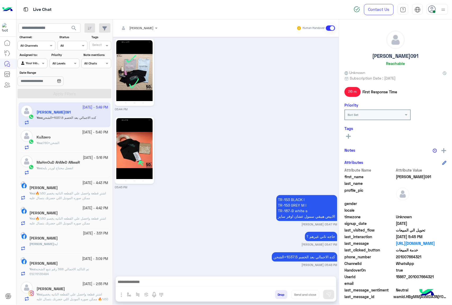
click at [283, 293] on button "Drop" at bounding box center [281, 294] width 12 height 9
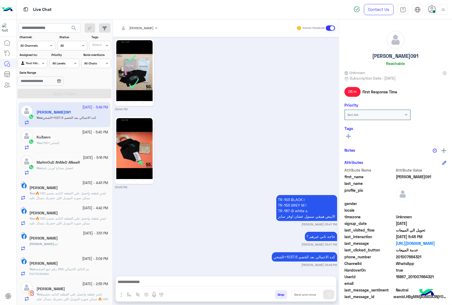
click at [283, 293] on div "[PERSON_NAME] Human Handover [DATE] الاقسام Previous Bag Choose Basic T-shirt C…" at bounding box center [226, 162] width 226 height 287
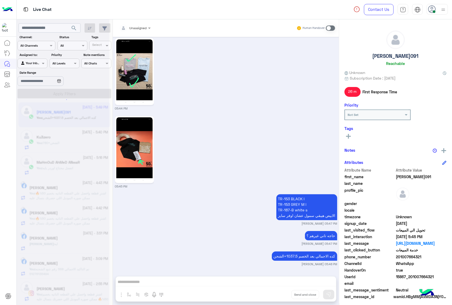
scroll to position [1126, 0]
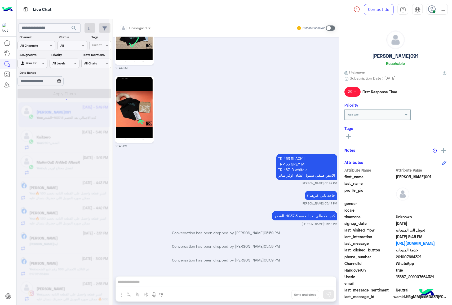
click at [283, 293] on div "Unassigned Human Handover [DATE] الاقسام Previous Bag Choose Basic T-shirt Choo…" at bounding box center [226, 162] width 226 height 287
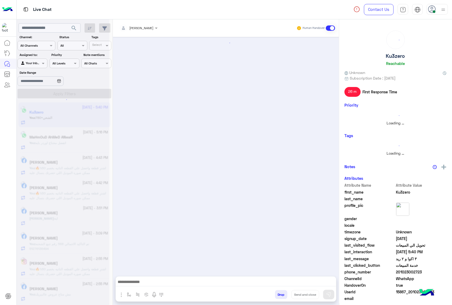
click at [283, 293] on button "Drop" at bounding box center [281, 294] width 12 height 9
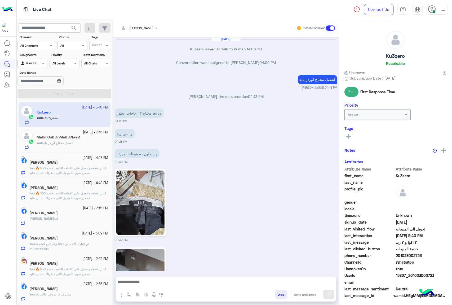
click at [283, 293] on button "Drop" at bounding box center [281, 294] width 12 height 9
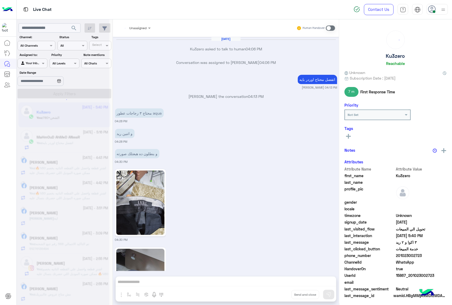
scroll to position [568, 0]
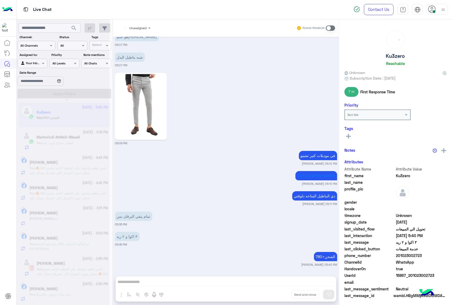
click at [283, 293] on div "Unassigned Human Handover [DATE] Ku3zero asked to talk to human 04:06 PM Conver…" at bounding box center [226, 162] width 226 height 287
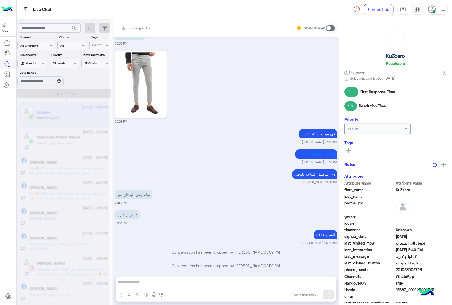
click at [283, 293] on div "Unassigned Human Handover [DATE] Conversation was assigned to [PERSON_NAME] 04:…" at bounding box center [226, 162] width 226 height 287
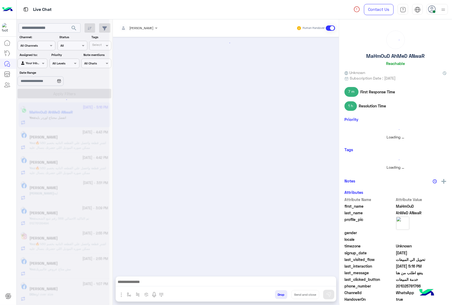
click at [283, 293] on button "Drop" at bounding box center [281, 294] width 12 height 9
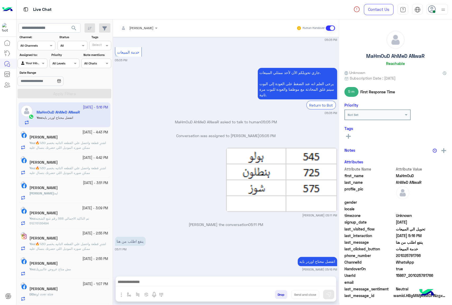
click at [283, 293] on div "[PERSON_NAME] Human Handover [DATE] 05:05 PM عميلنا [PERSON_NAME] اهلا بيك في […" at bounding box center [226, 162] width 226 height 287
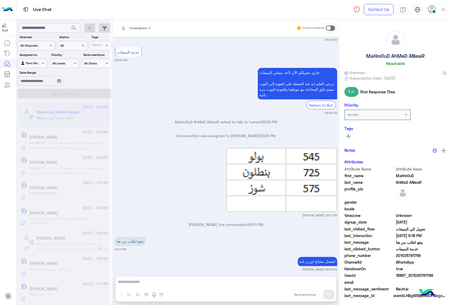
scroll to position [194, 0]
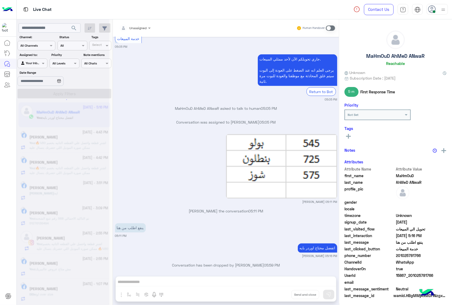
click at [283, 293] on div "Unassigned Human Handover [DATE] 05:05 PM عميلنا [PERSON_NAME] اهلا بيك في [GEO…" at bounding box center [226, 162] width 226 height 287
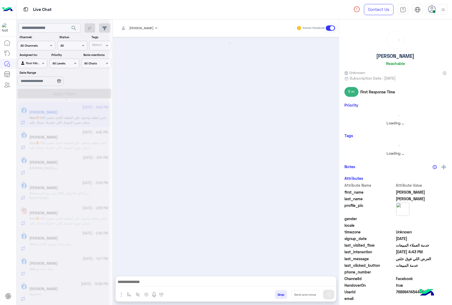
click at [283, 293] on button "Drop" at bounding box center [281, 294] width 12 height 9
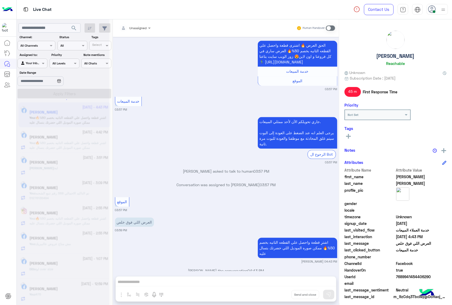
scroll to position [375, 0]
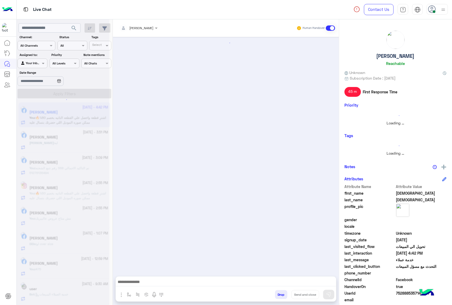
click at [283, 293] on button "Drop" at bounding box center [281, 294] width 12 height 9
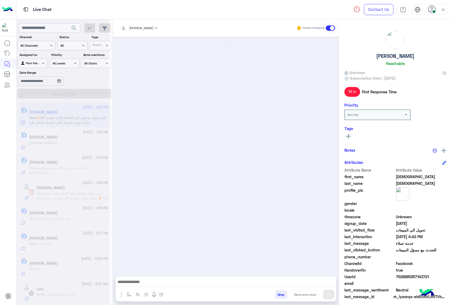
click at [283, 293] on div "[PERSON_NAME] Human Handover Drop Send and close" at bounding box center [226, 162] width 226 height 287
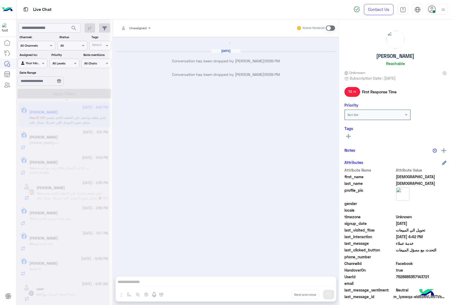
click at [283, 293] on div "Unassigned Human Handover [DATE] Conversation has been dropped by [PERSON_NAME]…" at bounding box center [226, 162] width 226 height 287
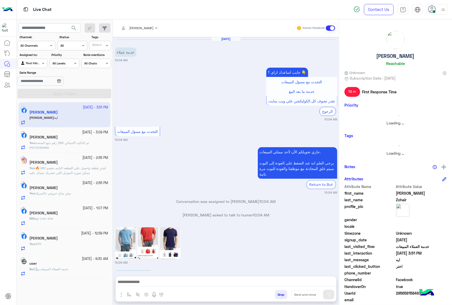
click at [283, 293] on button "Drop" at bounding box center [281, 294] width 12 height 9
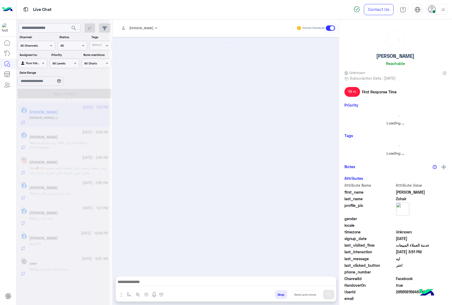
click at [283, 293] on button "Drop" at bounding box center [281, 294] width 12 height 9
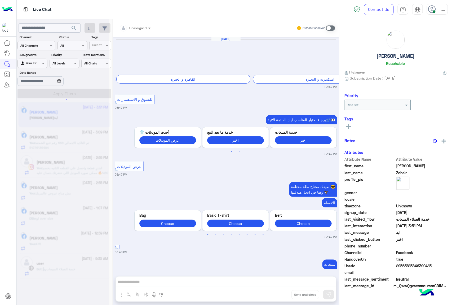
scroll to position [1012, 0]
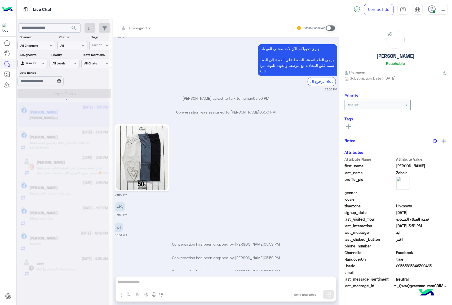
click at [283, 293] on div "Unassigned Human Handover [DATE] 🚚 الشحن متاح لكل المحافظات! أسعار الشحن موجودة…" at bounding box center [226, 162] width 226 height 287
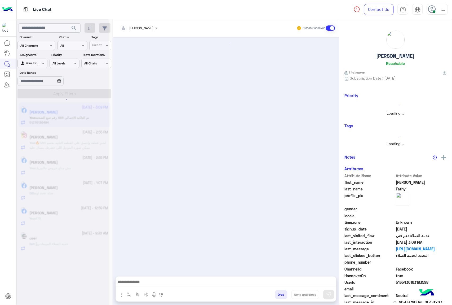
click at [283, 293] on button "Drop" at bounding box center [281, 294] width 12 height 9
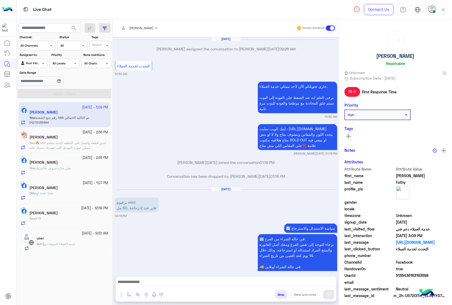
click at [283, 293] on div "[PERSON_NAME] Human Handover [DATE] [PERSON_NAME] assigned the conversation to …" at bounding box center [226, 162] width 226 height 287
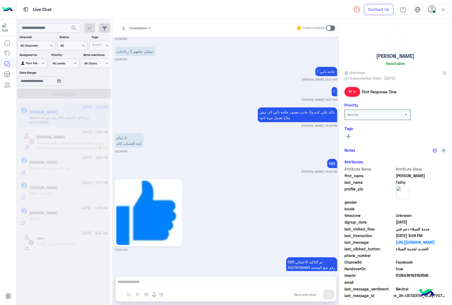
scroll to position [709, 0]
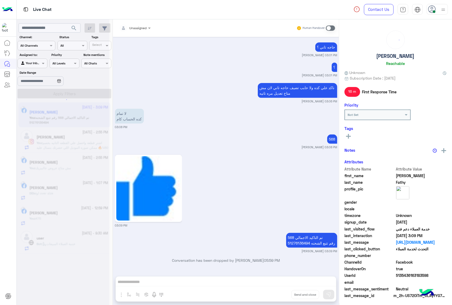
click at [283, 293] on div "Unassigned Human Handover [DATE] [PERSON_NAME] assigned the conversation to [PE…" at bounding box center [226, 162] width 226 height 287
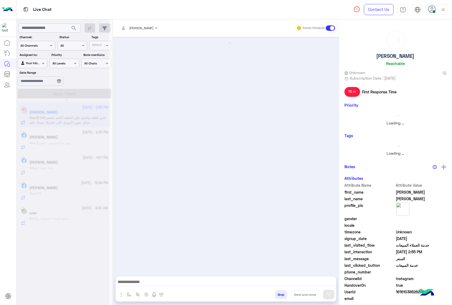
click at [283, 293] on button "Drop" at bounding box center [281, 294] width 12 height 9
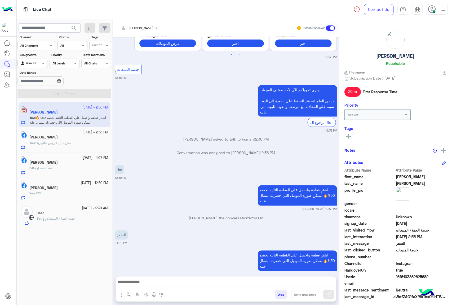
click at [283, 293] on button "Drop" at bounding box center [281, 294] width 12 height 9
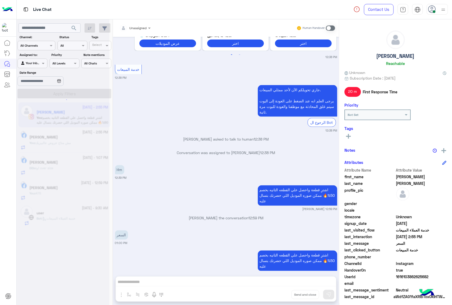
scroll to position [932, 0]
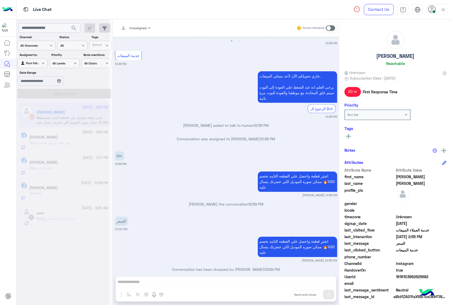
click at [283, 293] on div "Unassigned Human Handover [DATE] جاري تحويلكم الآن لأحد ممثلي المبيعات. يرجى ال…" at bounding box center [226, 162] width 226 height 287
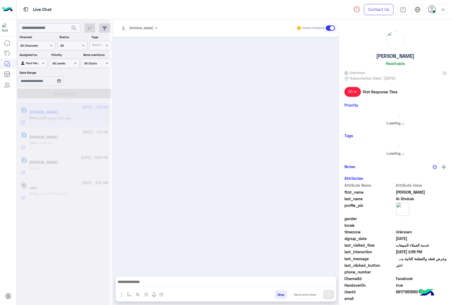
click at [283, 293] on button "Drop" at bounding box center [281, 294] width 12 height 9
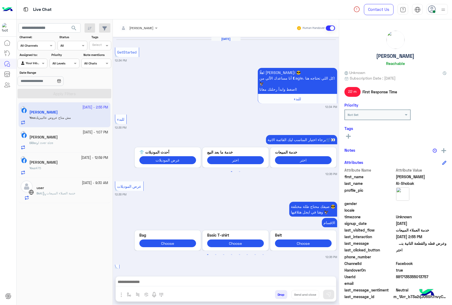
click at [283, 293] on div "[PERSON_NAME] Human Handover [DATE] GetStarted 12:34 PM اهلًا [PERSON_NAME]! 😎 …" at bounding box center [226, 162] width 226 height 287
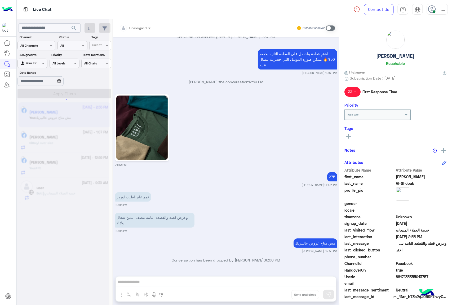
click at [283, 293] on div "Unassigned Human Handover [DATE] GetStarted 12:34 PM اهلًا [PERSON_NAME]! 😎 أنا…" at bounding box center [226, 162] width 226 height 287
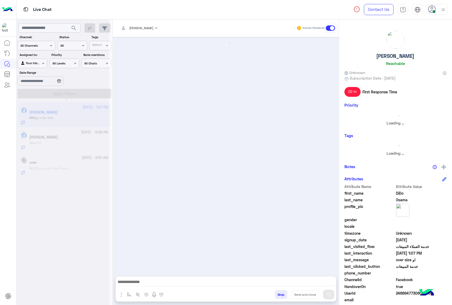
click at [283, 293] on button "Drop" at bounding box center [281, 294] width 12 height 9
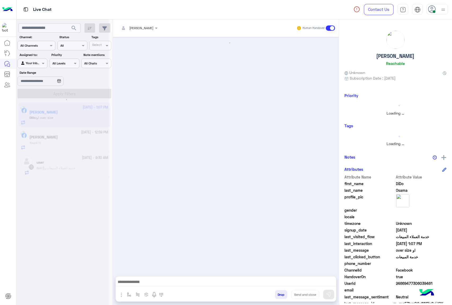
click at [283, 293] on button "Drop" at bounding box center [281, 294] width 12 height 9
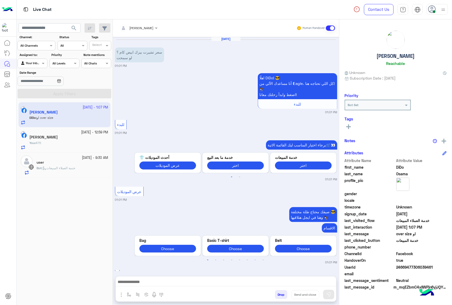
click at [283, 293] on button "Drop" at bounding box center [281, 294] width 12 height 9
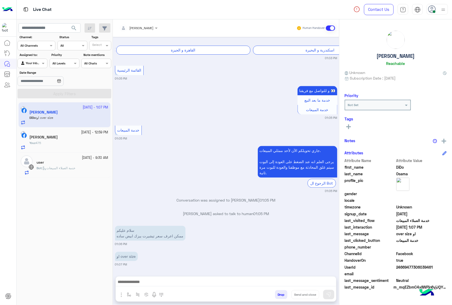
click at [283, 293] on div "[PERSON_NAME] Human Handover [DATE] سعر تشيرت بيزك ابيض كام ؟ لو سمحت 01:01 PM …" at bounding box center [226, 162] width 226 height 287
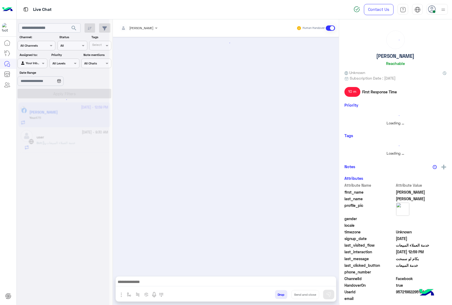
click at [283, 293] on button "Drop" at bounding box center [281, 294] width 12 height 9
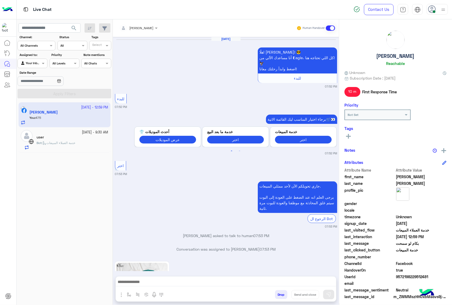
click at [283, 293] on button "Drop" at bounding box center [281, 294] width 12 height 9
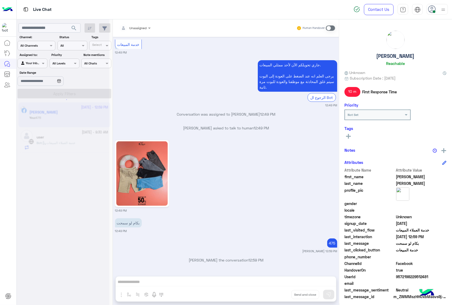
click at [283, 293] on div "Unassigned Human Handover [DATE] اهلًا [PERSON_NAME]! 😎 أنا مساعدك الألي من 𝗘ag…" at bounding box center [226, 162] width 226 height 287
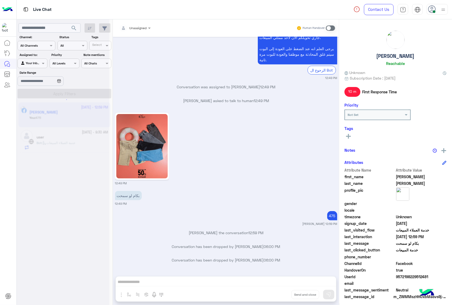
click at [283, 293] on div "Unassigned Human Handover [DATE] اهلًا [PERSON_NAME]! 😎 أنا مساعدك الألي من 𝗘ag…" at bounding box center [226, 162] width 226 height 287
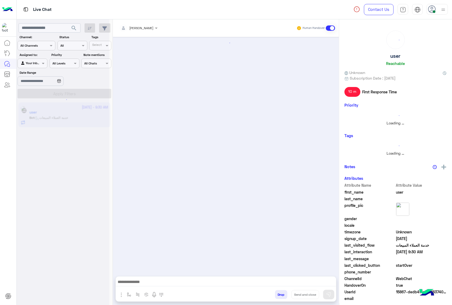
click at [283, 293] on button "Drop" at bounding box center [281, 294] width 12 height 9
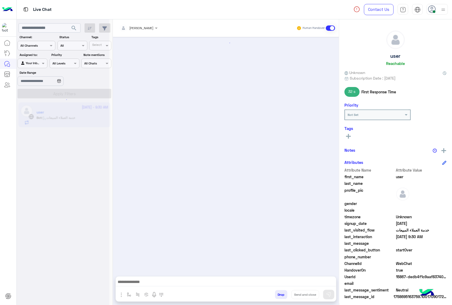
click at [283, 293] on button "Drop" at bounding box center [281, 294] width 12 height 9
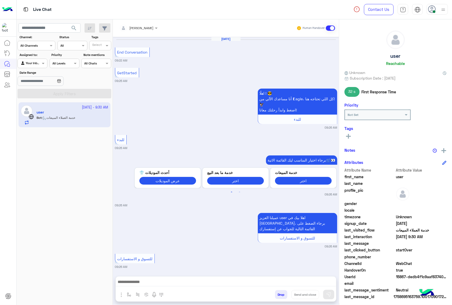
scroll to position [602, 0]
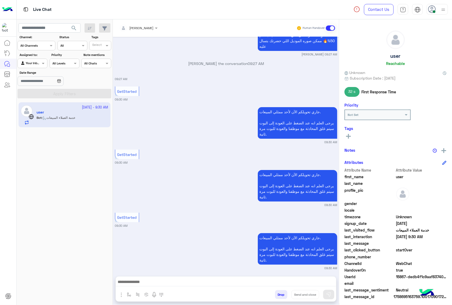
click at [283, 293] on div "[PERSON_NAME] Human Handover [DATE] End Conversation 09:22 AM GetStarted 09:26 …" at bounding box center [226, 162] width 226 height 287
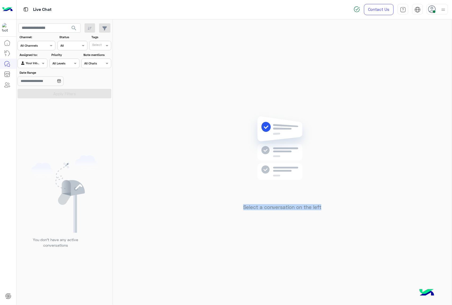
click at [283, 293] on div "Select a conversation on the left" at bounding box center [282, 162] width 339 height 287
click at [437, 5] on div at bounding box center [437, 9] width 21 height 11
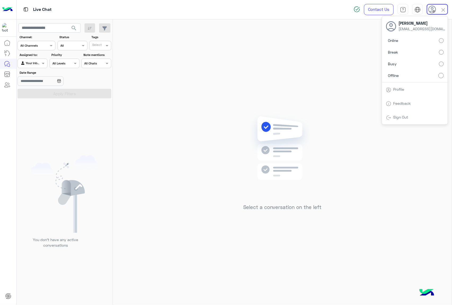
click at [209, 88] on div "Select a conversation on the left" at bounding box center [282, 162] width 339 height 287
